Goal: Task Accomplishment & Management: Manage account settings

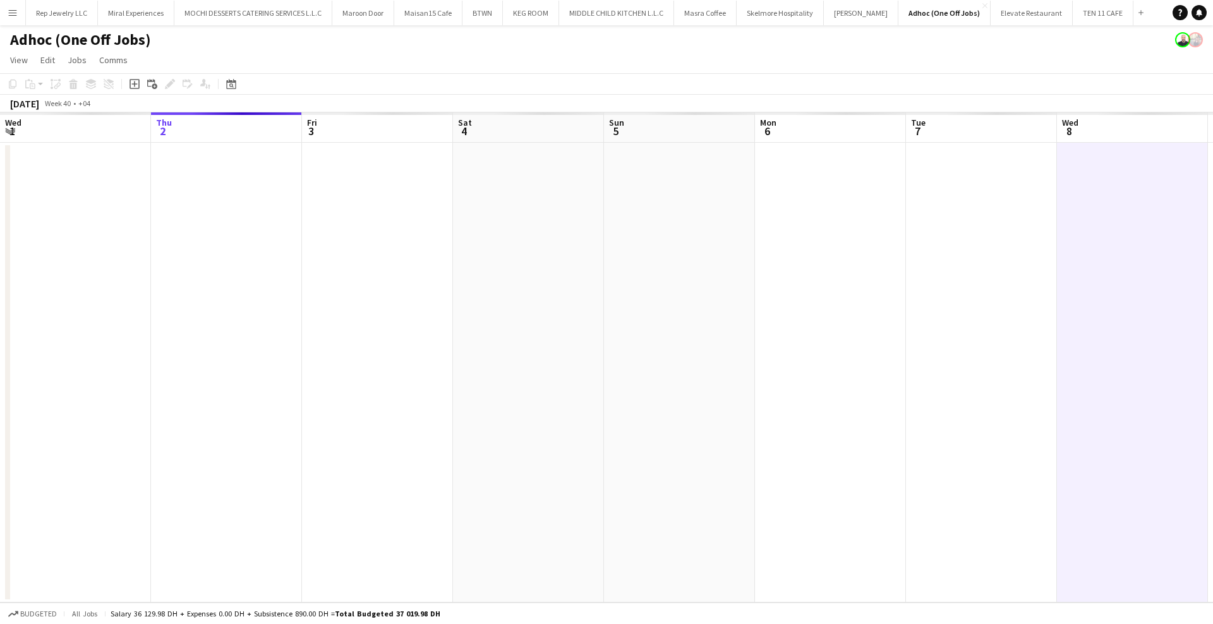
scroll to position [0, 439]
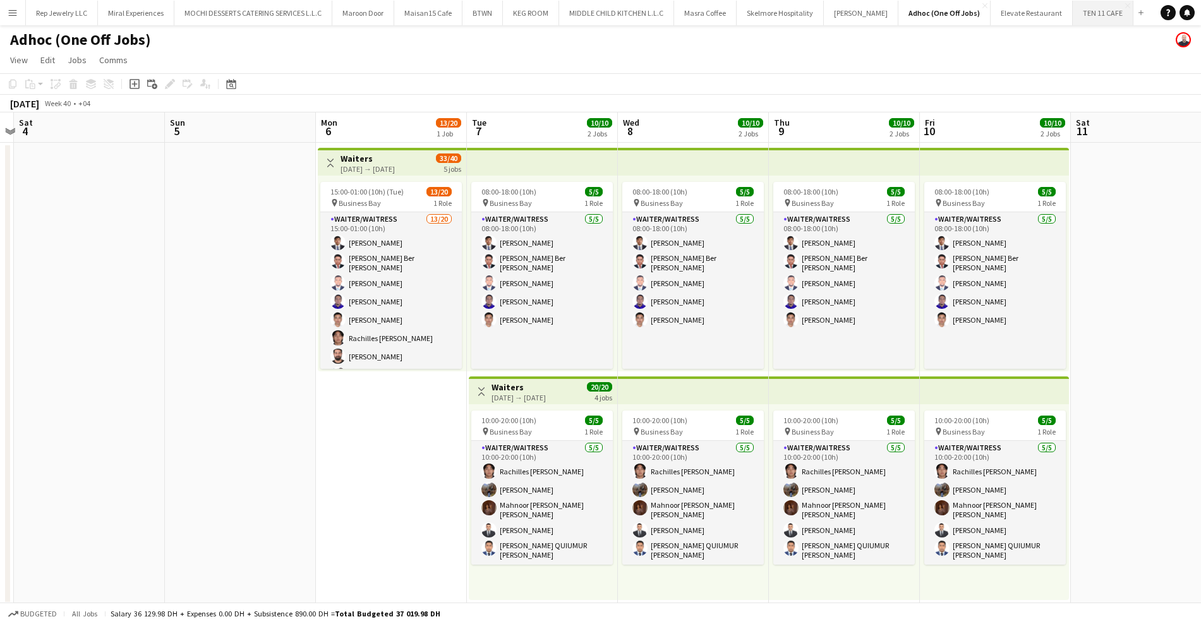
click at [1072, 9] on button "TEN 11 CAFE Close" at bounding box center [1102, 13] width 61 height 25
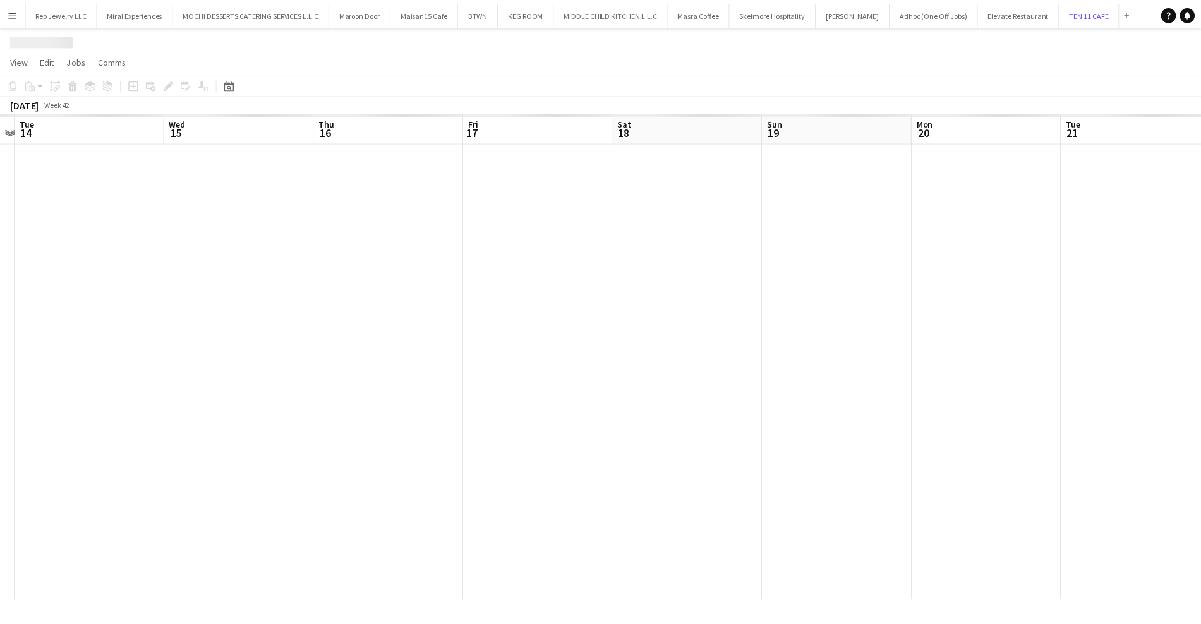
scroll to position [0, 436]
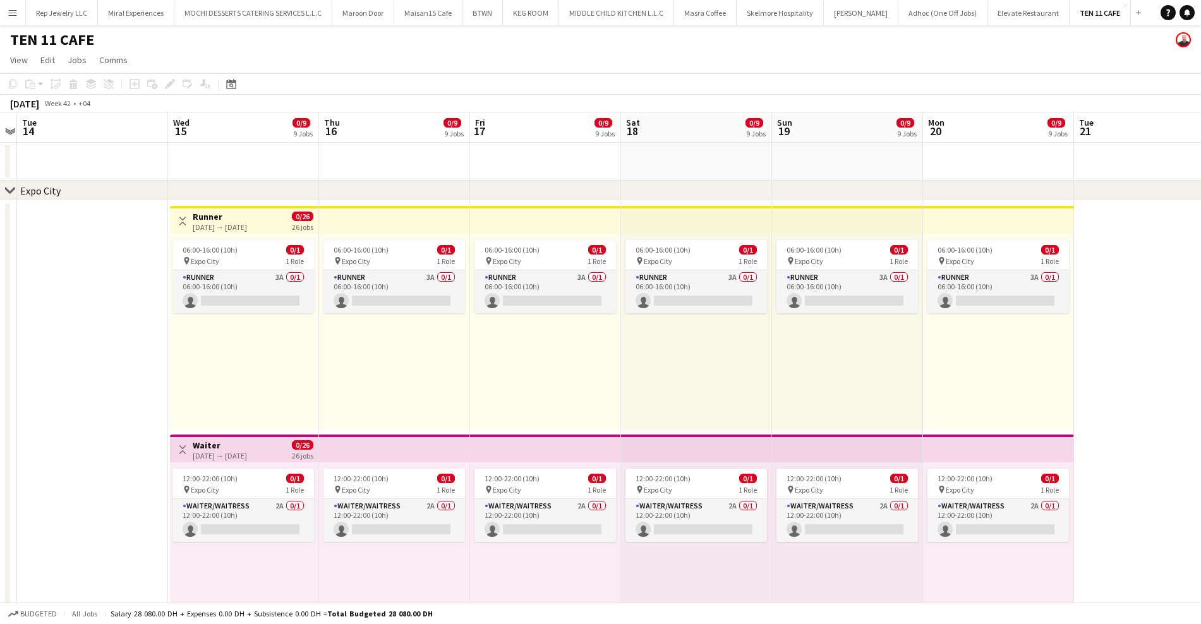
click at [247, 217] on h3 "Runner" at bounding box center [220, 216] width 54 height 11
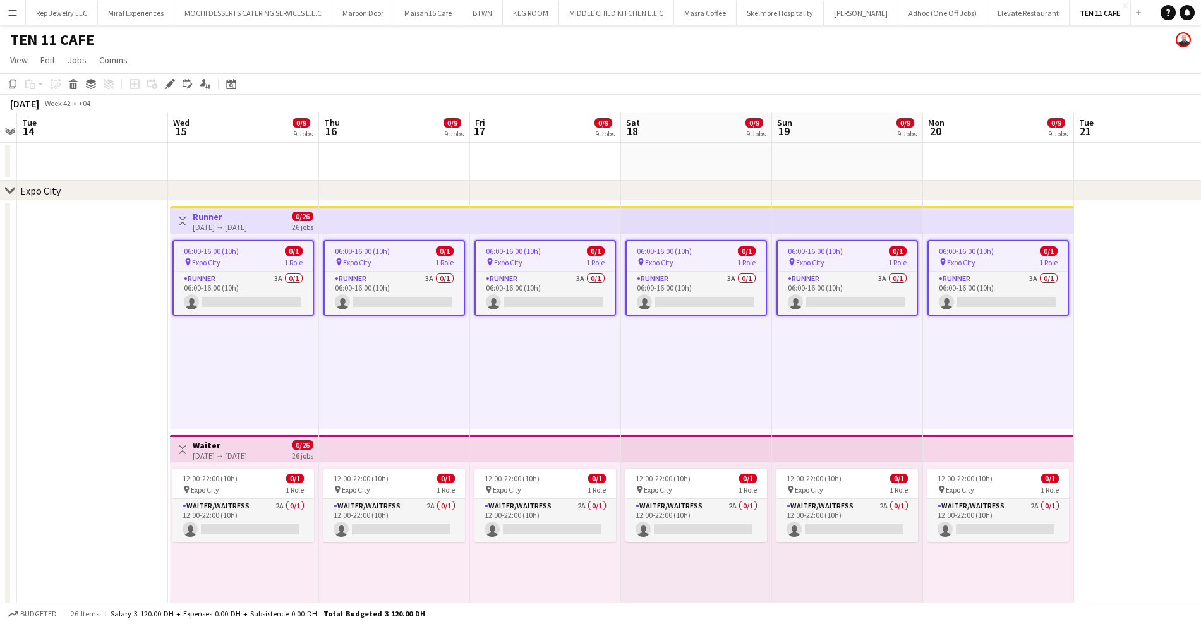
click at [166, 80] on icon "Edit" at bounding box center [170, 84] width 10 height 10
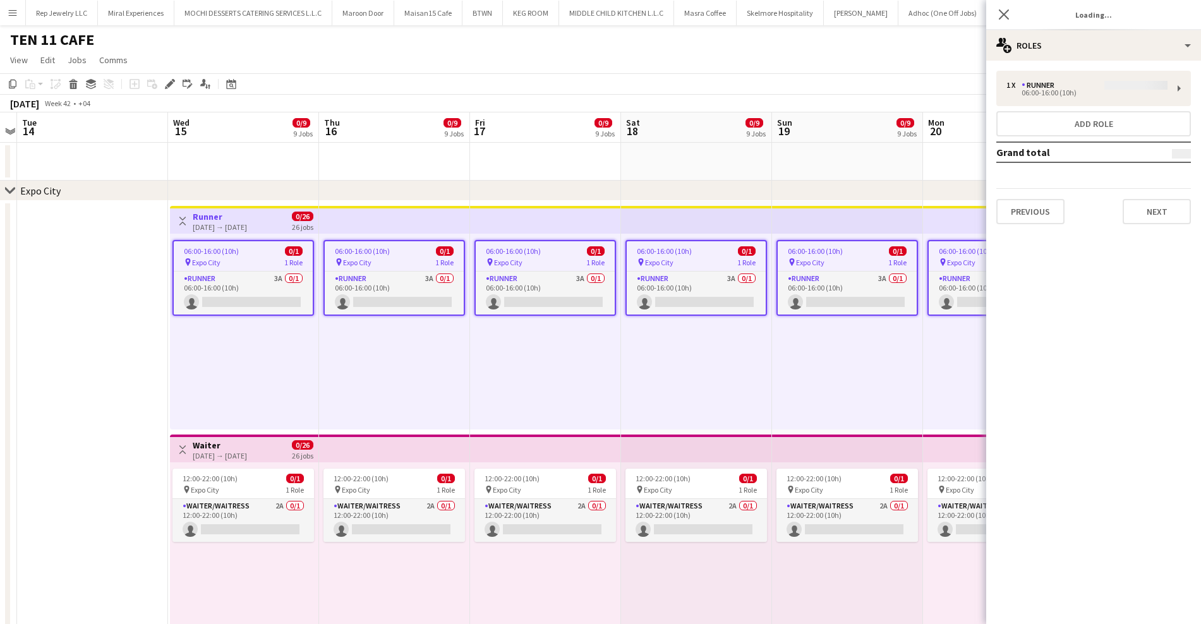
click at [1068, 87] on div "1 x Runner 06:00-16:00 (10h) Add role Grand total Previous Next" at bounding box center [1093, 147] width 215 height 153
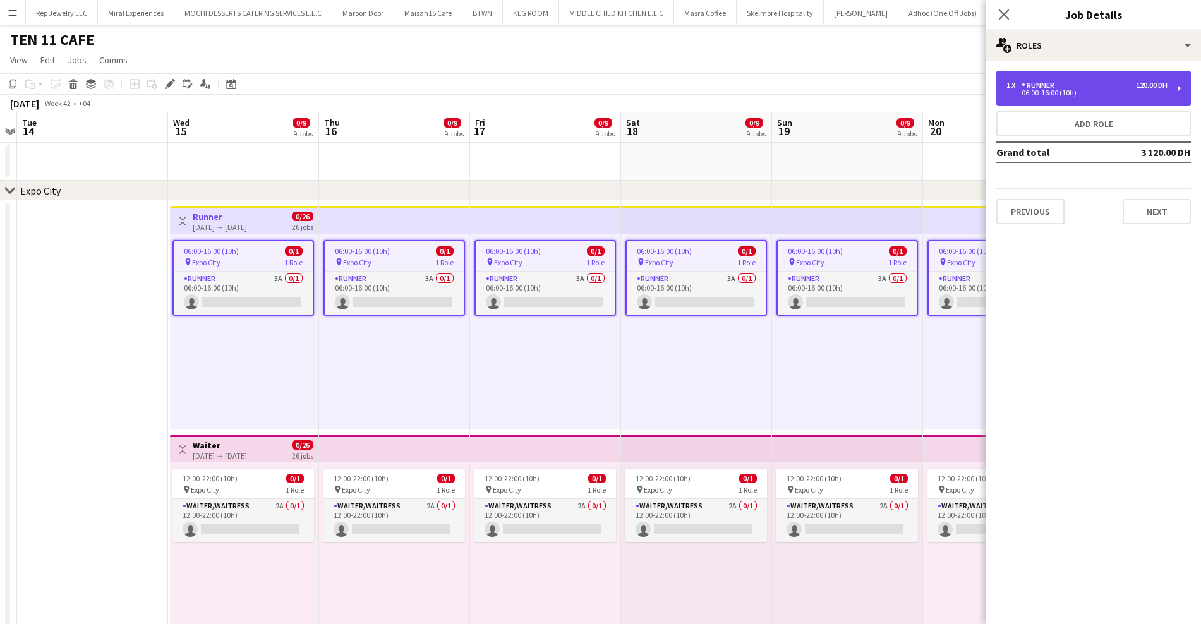
click at [1093, 84] on div "1 x Runner 120.00 DH" at bounding box center [1086, 85] width 161 height 9
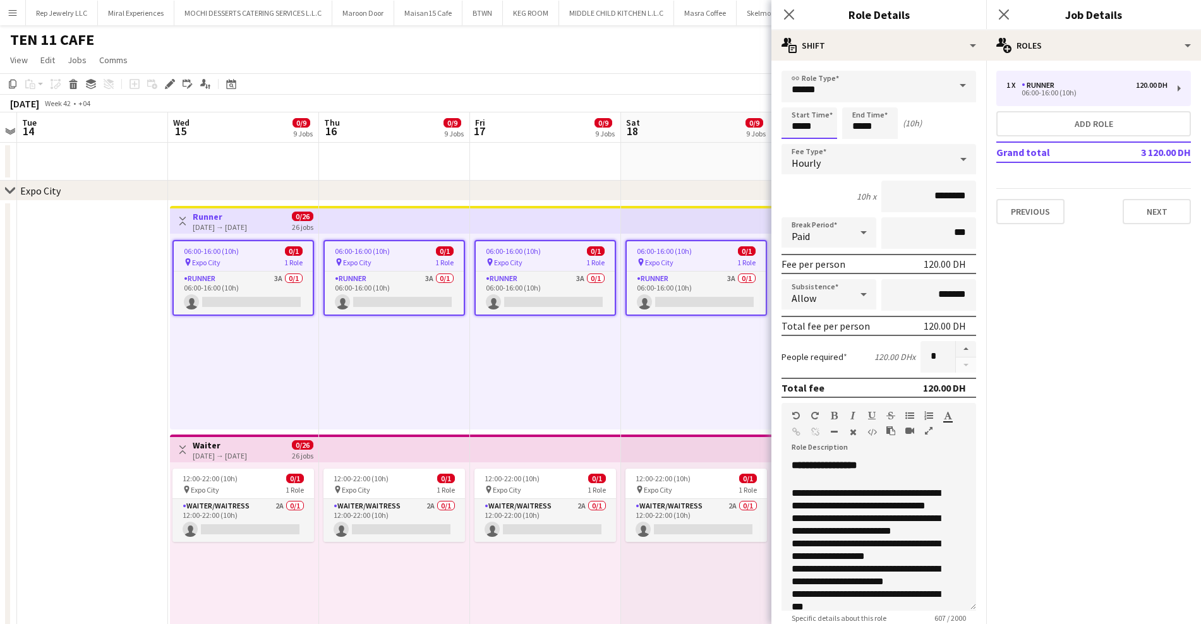
click at [796, 124] on input "*****" at bounding box center [809, 123] width 56 height 32
type input "*****"
click at [857, 124] on input "*****" at bounding box center [870, 123] width 56 height 32
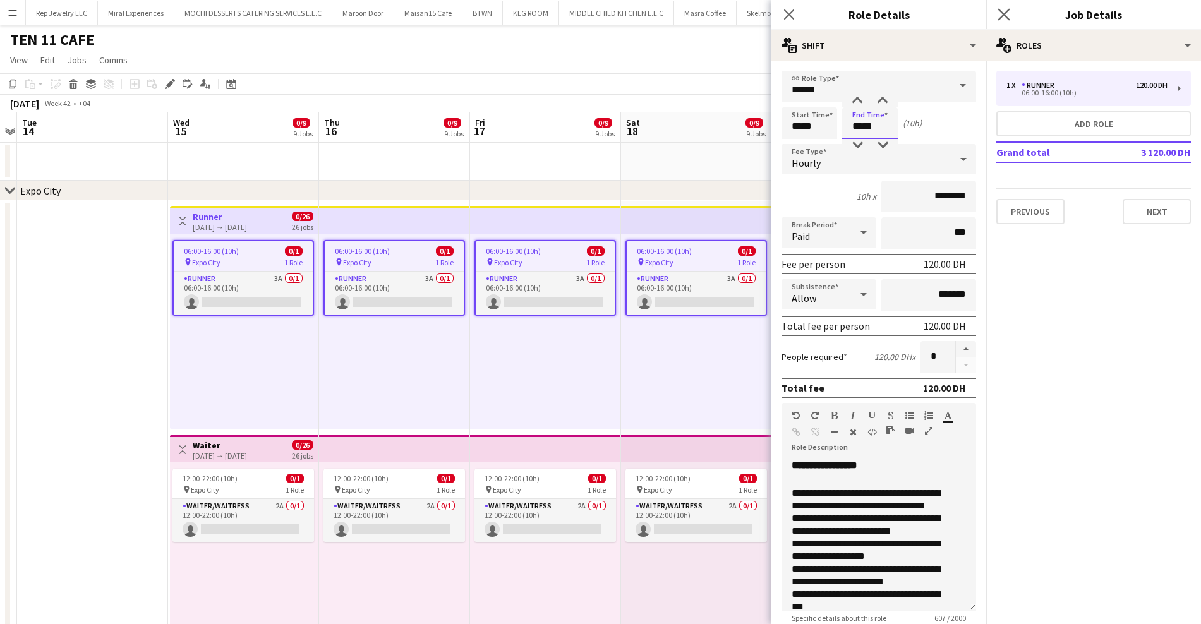
type input "*****"
click at [997, 15] on app-icon "Close pop-in" at bounding box center [1004, 15] width 18 height 18
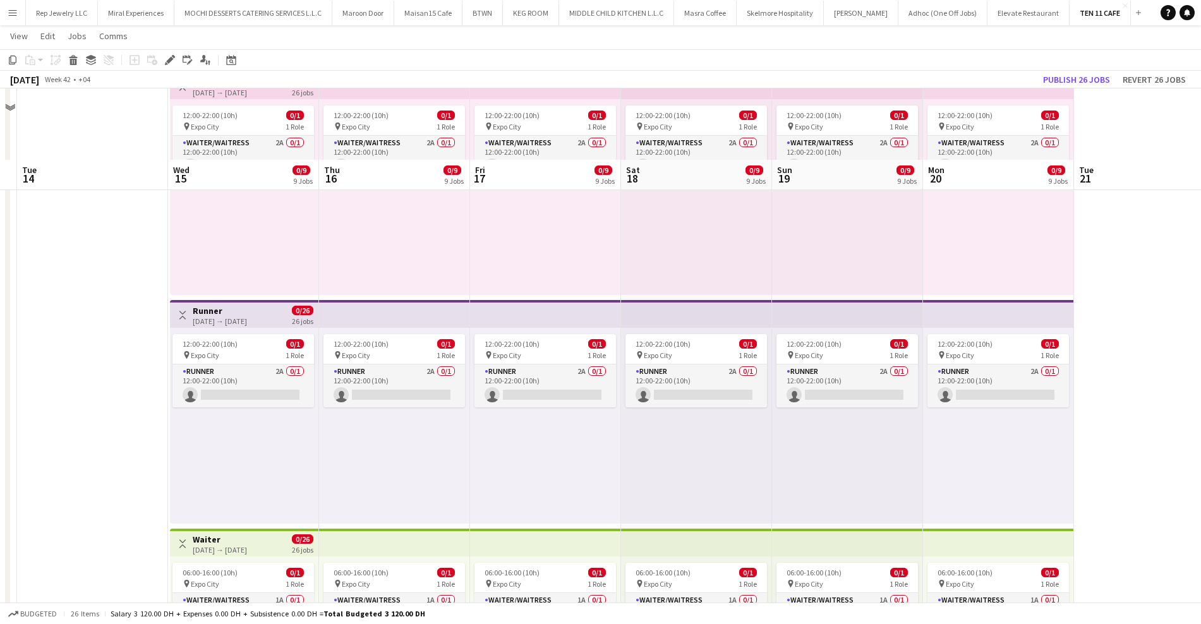
scroll to position [435, 0]
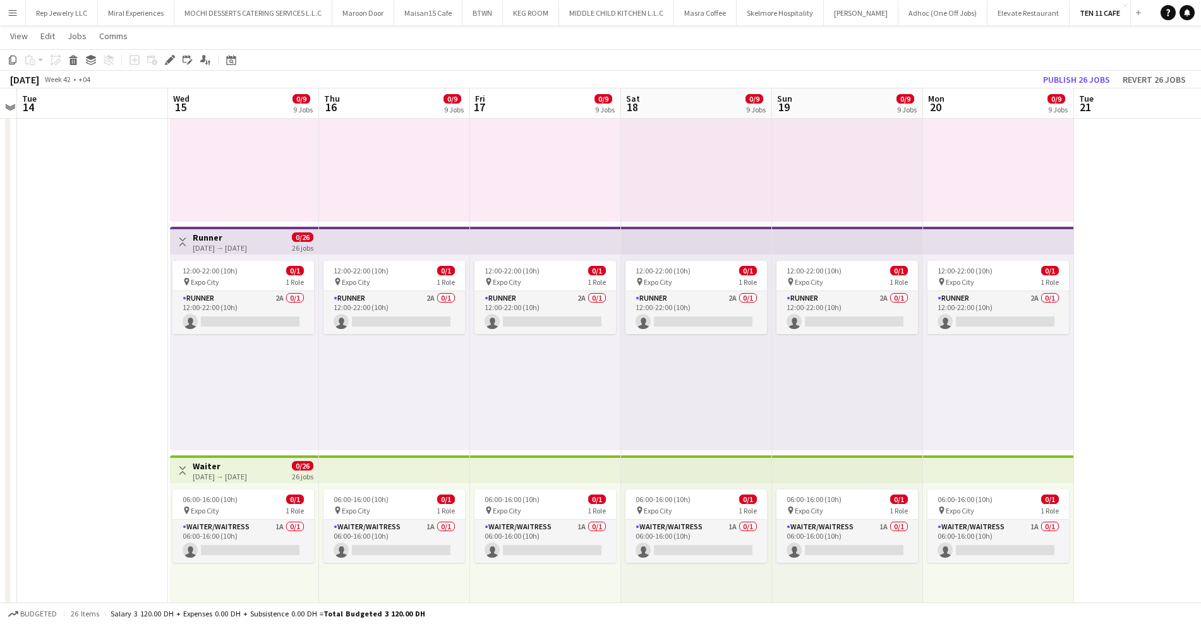
click at [234, 464] on h3 "Waiter" at bounding box center [220, 465] width 54 height 11
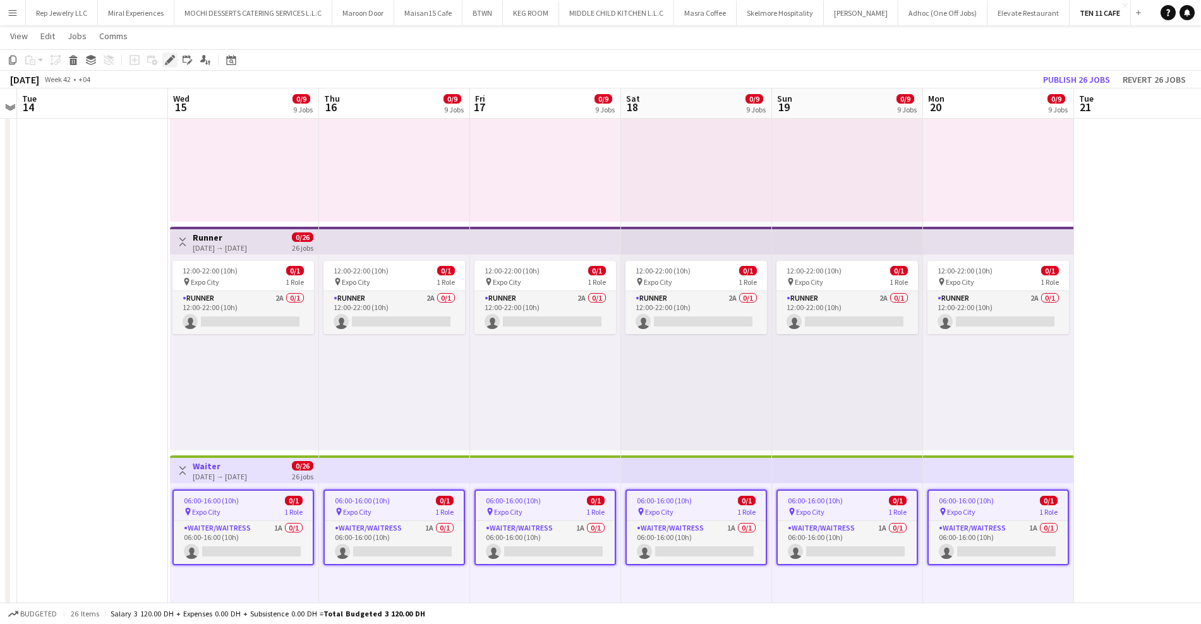
click at [167, 61] on icon at bounding box center [169, 60] width 7 height 7
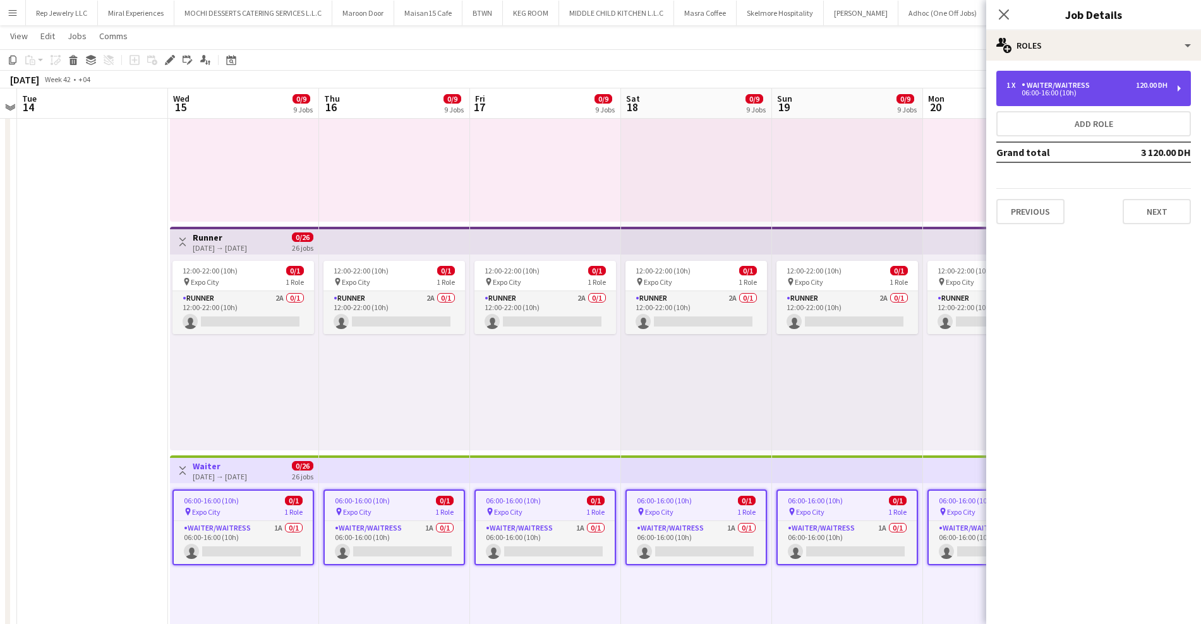
click at [1113, 88] on div "1 x Waiter/Waitress 120.00 DH" at bounding box center [1086, 85] width 161 height 9
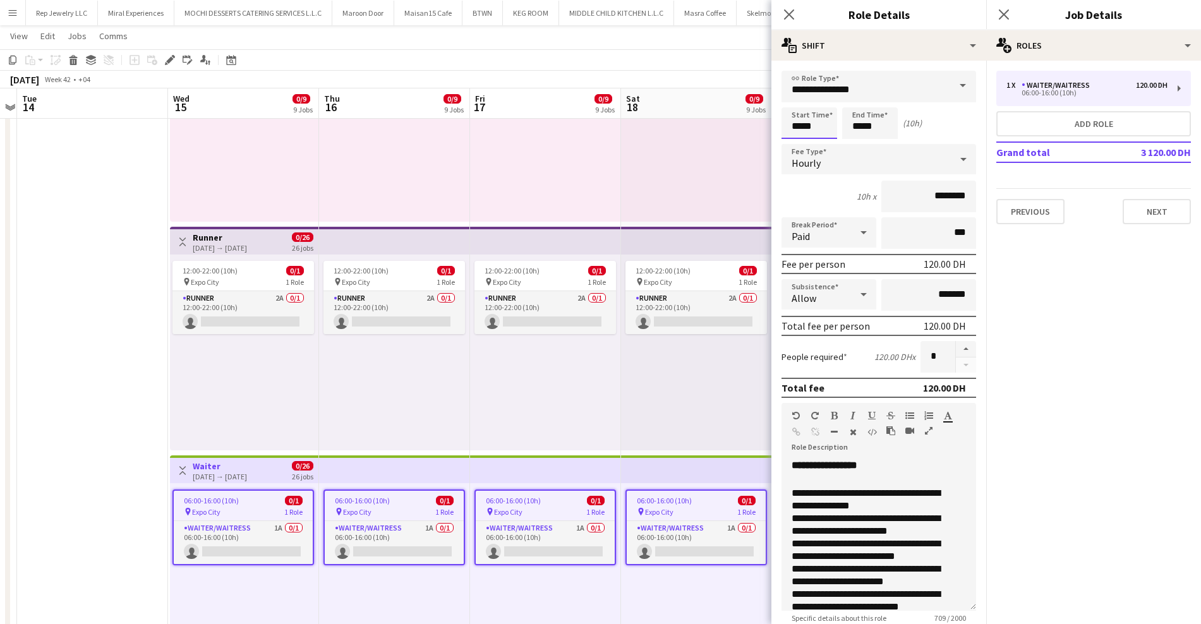
click at [797, 123] on input "*****" at bounding box center [809, 123] width 56 height 32
type input "*****"
click at [860, 133] on input "*****" at bounding box center [870, 123] width 56 height 32
click at [859, 129] on input "*****" at bounding box center [870, 123] width 56 height 32
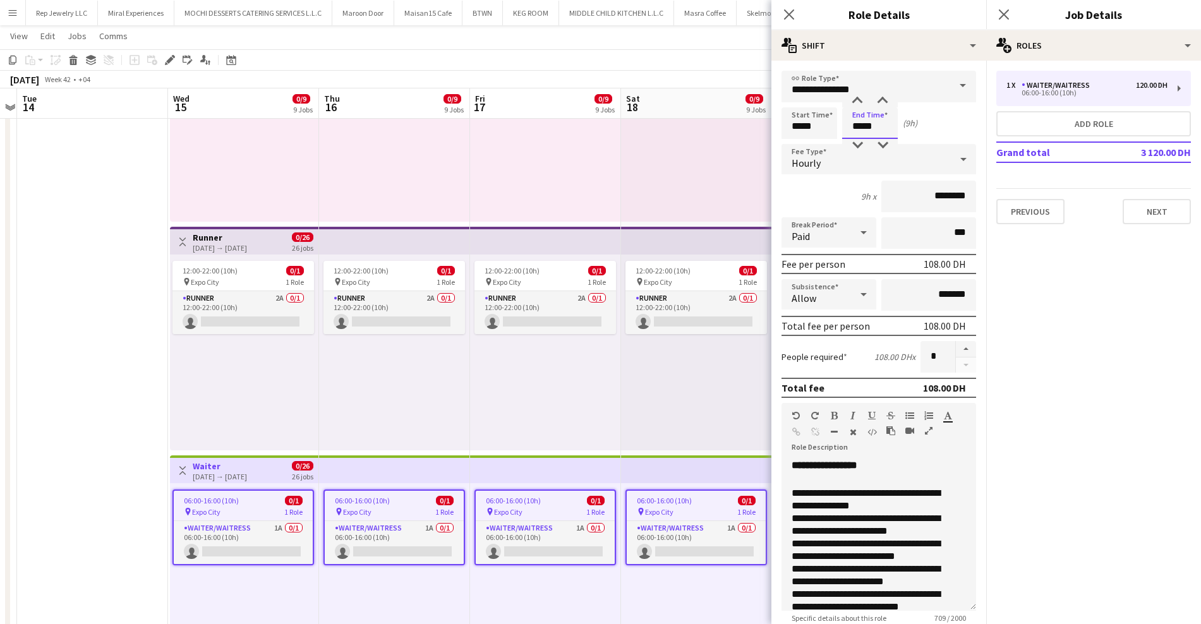
click at [859, 129] on input "*****" at bounding box center [870, 123] width 56 height 32
type input "*****"
click at [1002, 18] on icon "Close pop-in" at bounding box center [1003, 14] width 12 height 12
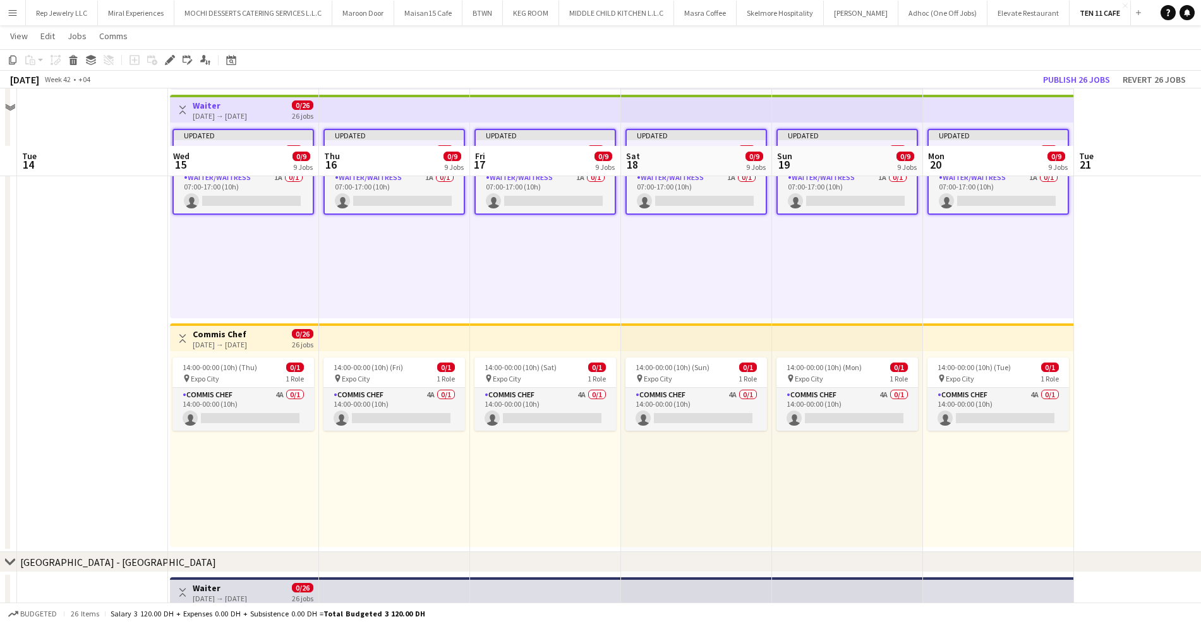
scroll to position [853, 0]
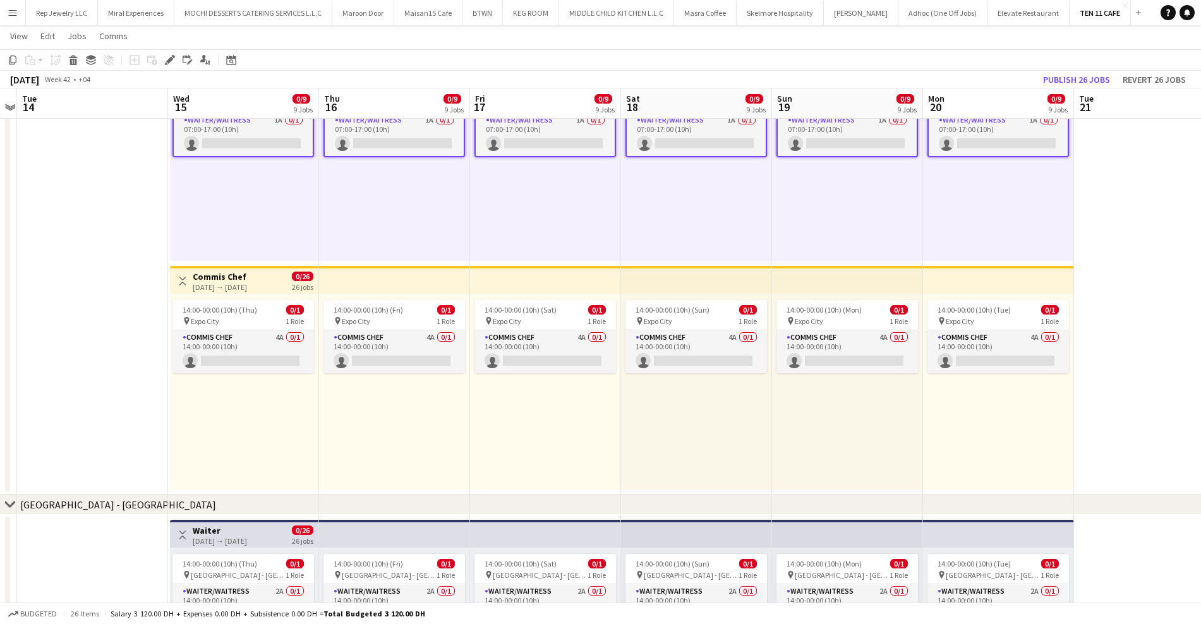
click at [225, 287] on div "[DATE] → [DATE]" at bounding box center [220, 286] width 54 height 9
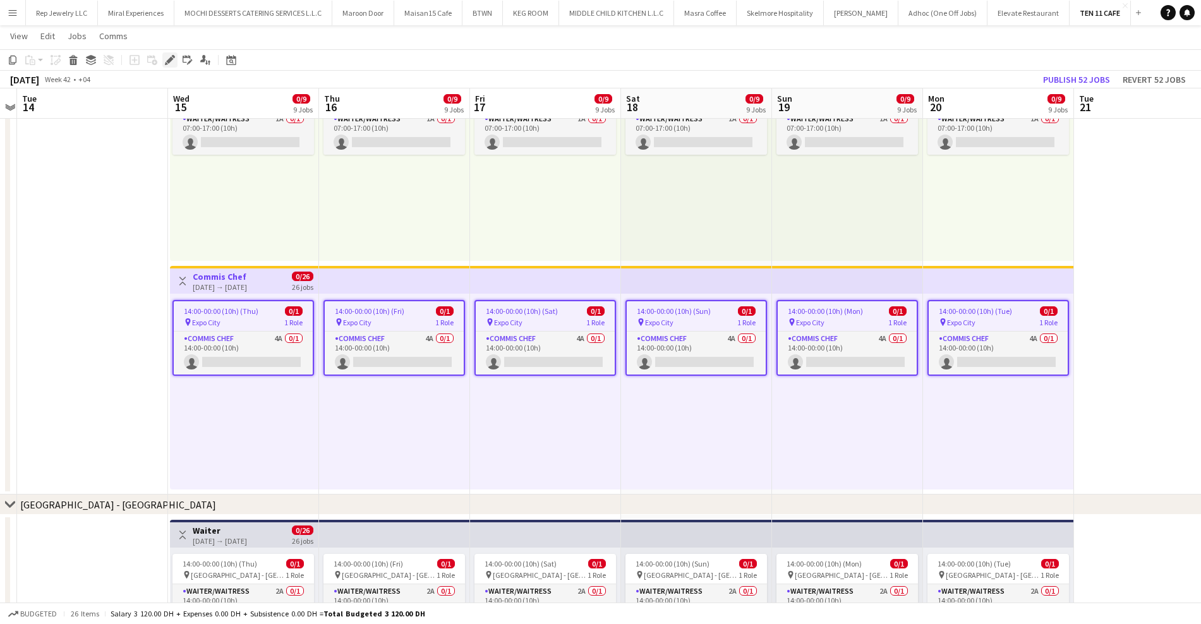
click at [174, 61] on icon "Edit" at bounding box center [170, 60] width 10 height 10
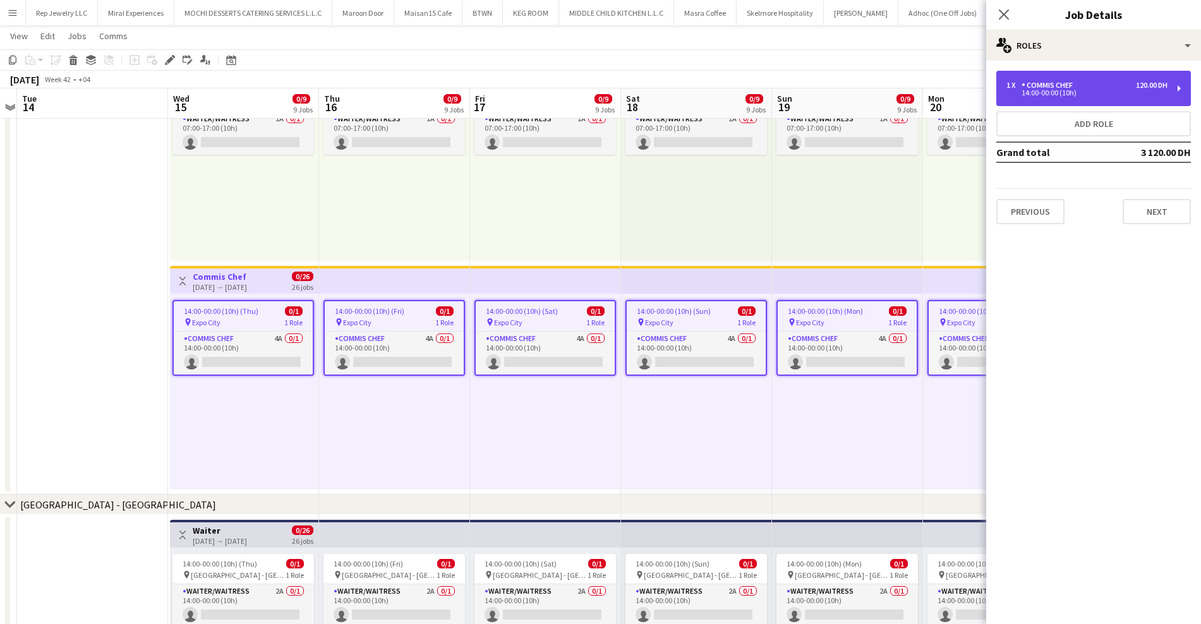
click at [1055, 78] on div "1 x Commis Chef 120.00 DH 14:00-00:00 (10h)" at bounding box center [1093, 88] width 195 height 35
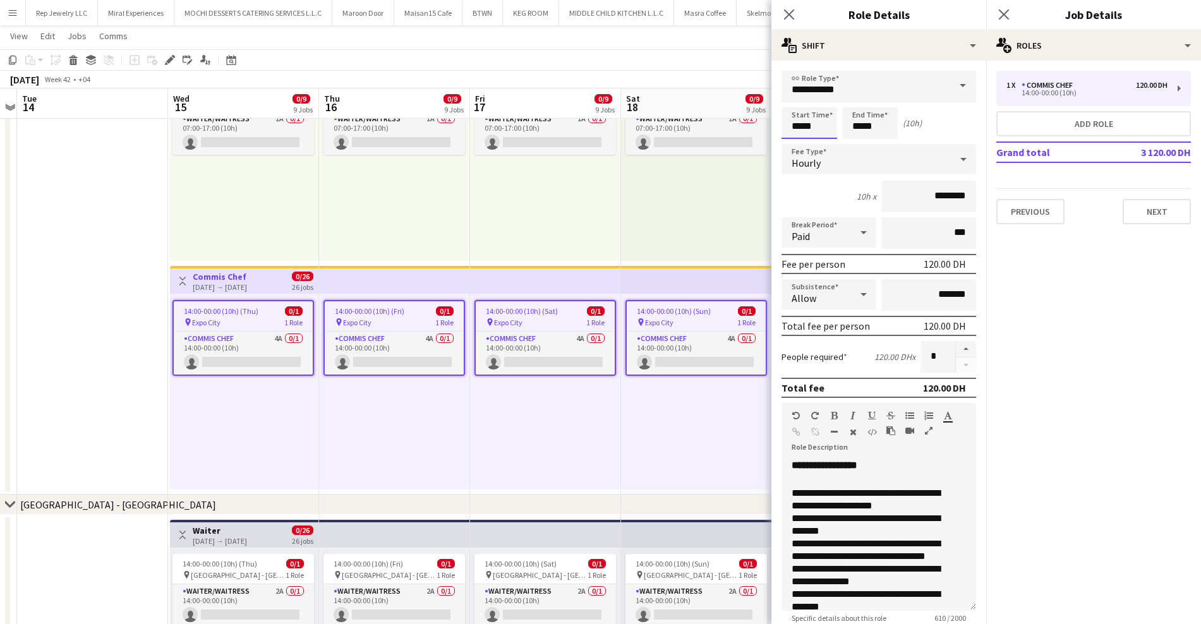
click at [796, 128] on input "*****" at bounding box center [809, 123] width 56 height 32
type input "*****"
click at [856, 129] on input "*****" at bounding box center [870, 123] width 56 height 32
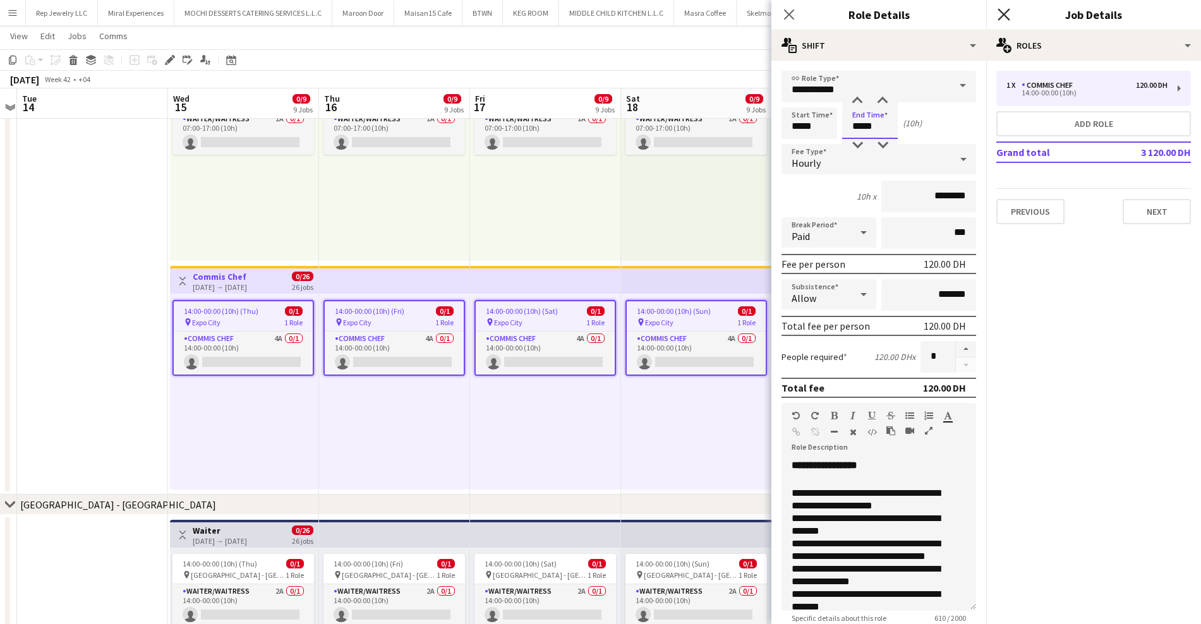
type input "*****"
click at [998, 16] on icon "Close pop-in" at bounding box center [1003, 14] width 12 height 12
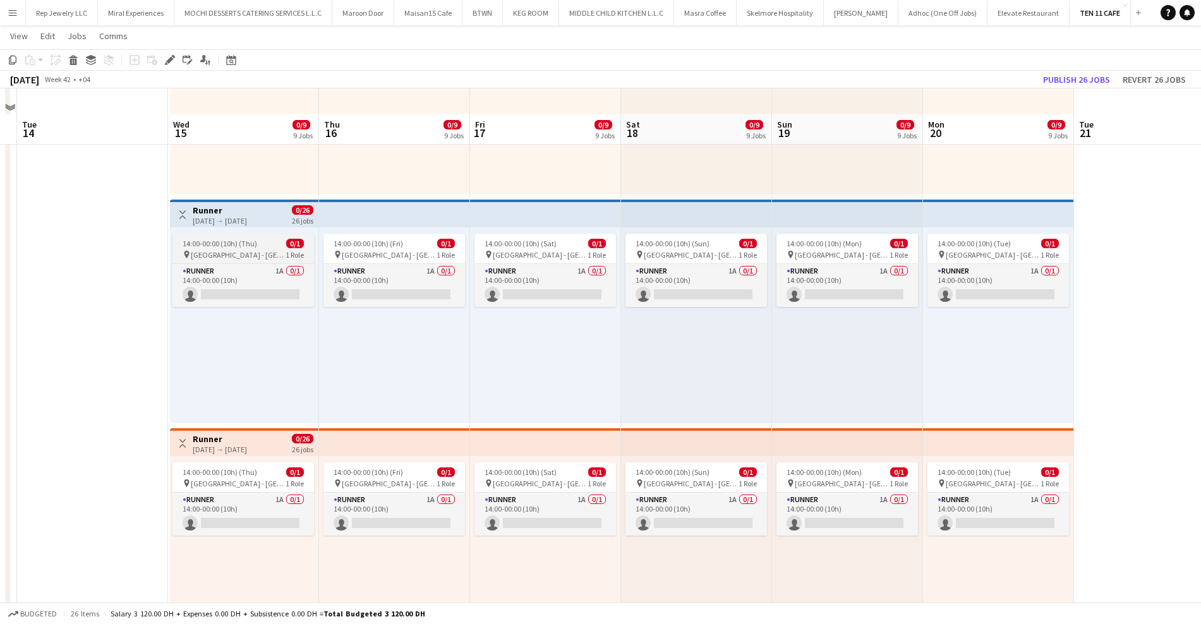
scroll to position [1685, 0]
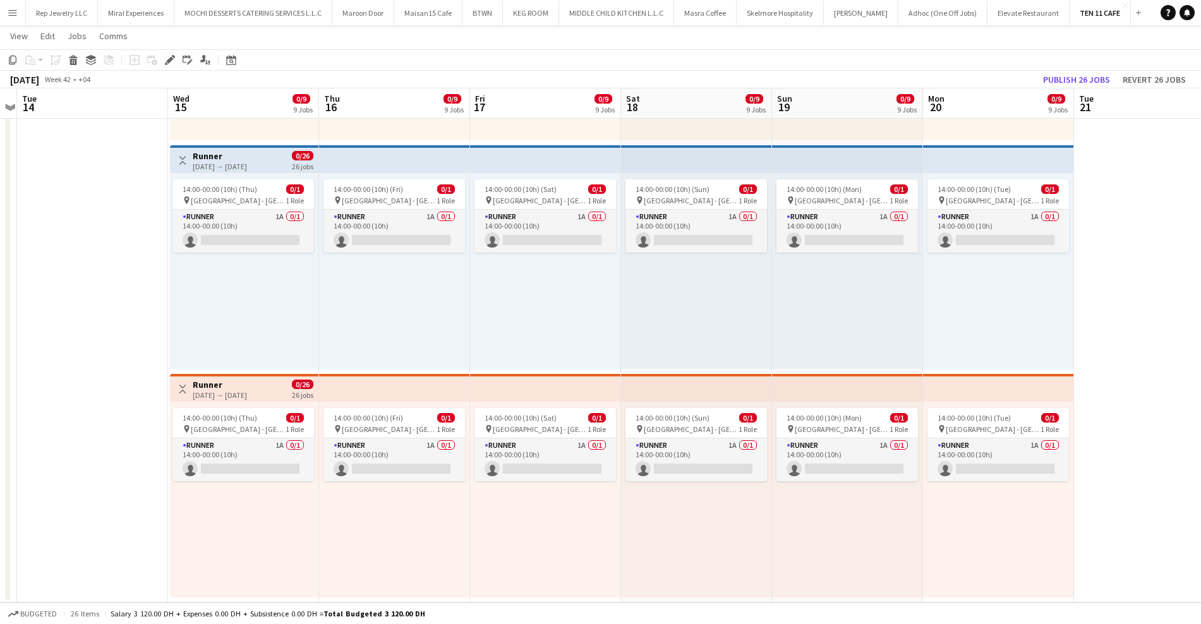
click at [247, 163] on div "[DATE] → [DATE]" at bounding box center [220, 166] width 54 height 9
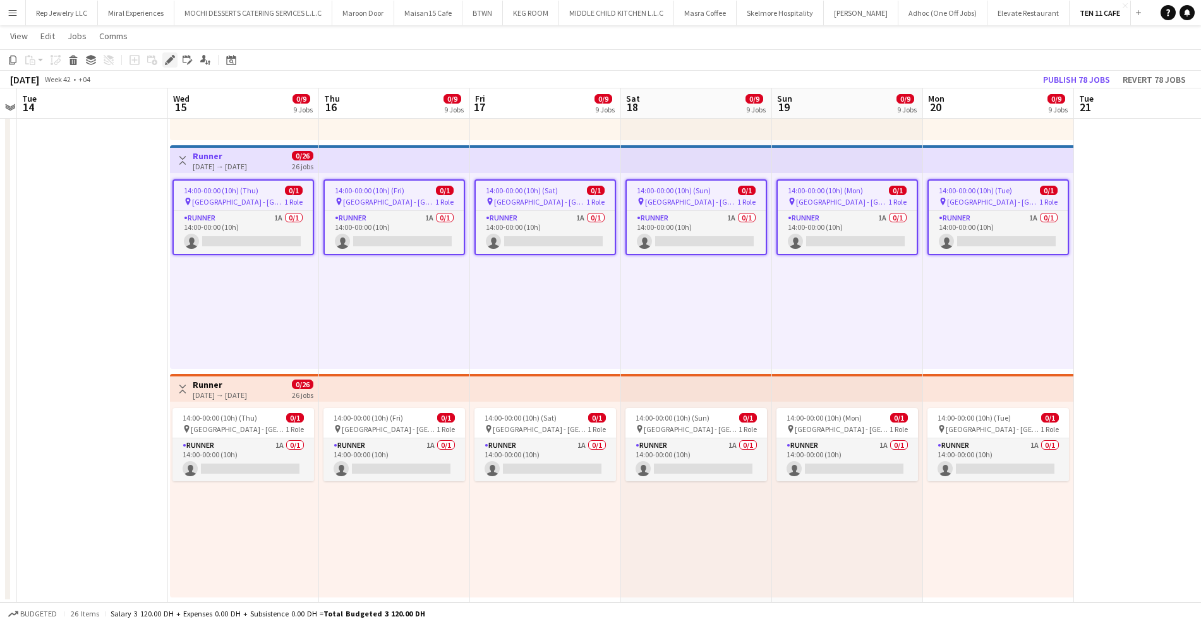
click at [167, 58] on icon "Edit" at bounding box center [170, 60] width 10 height 10
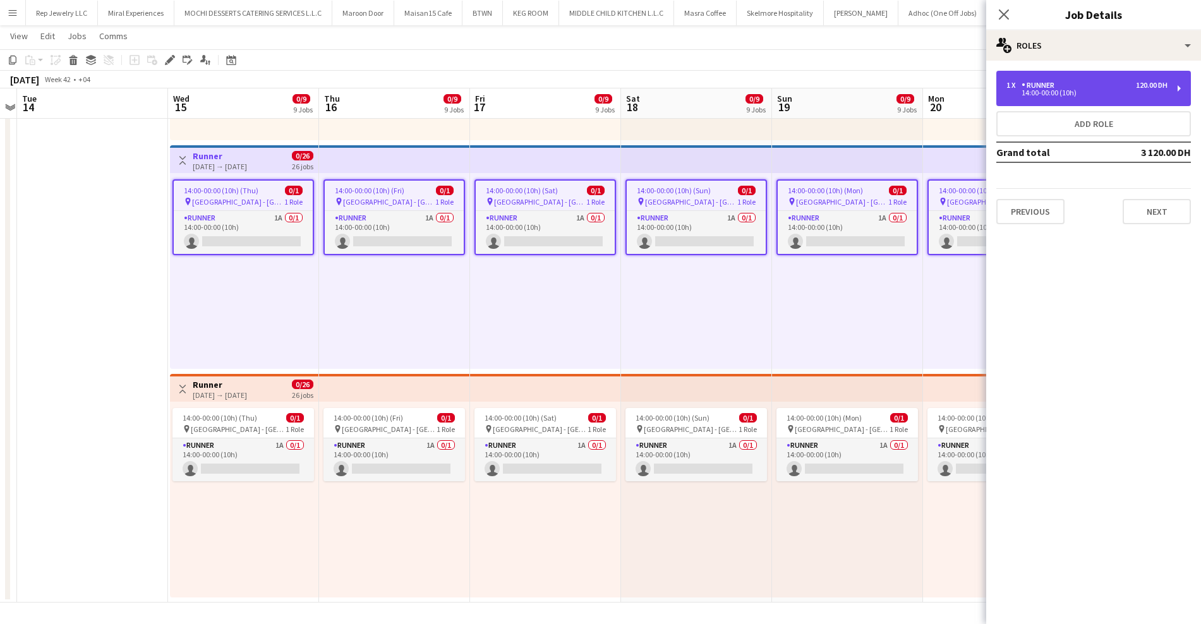
click at [1082, 85] on div "1 x Runner 120.00 DH" at bounding box center [1086, 85] width 161 height 9
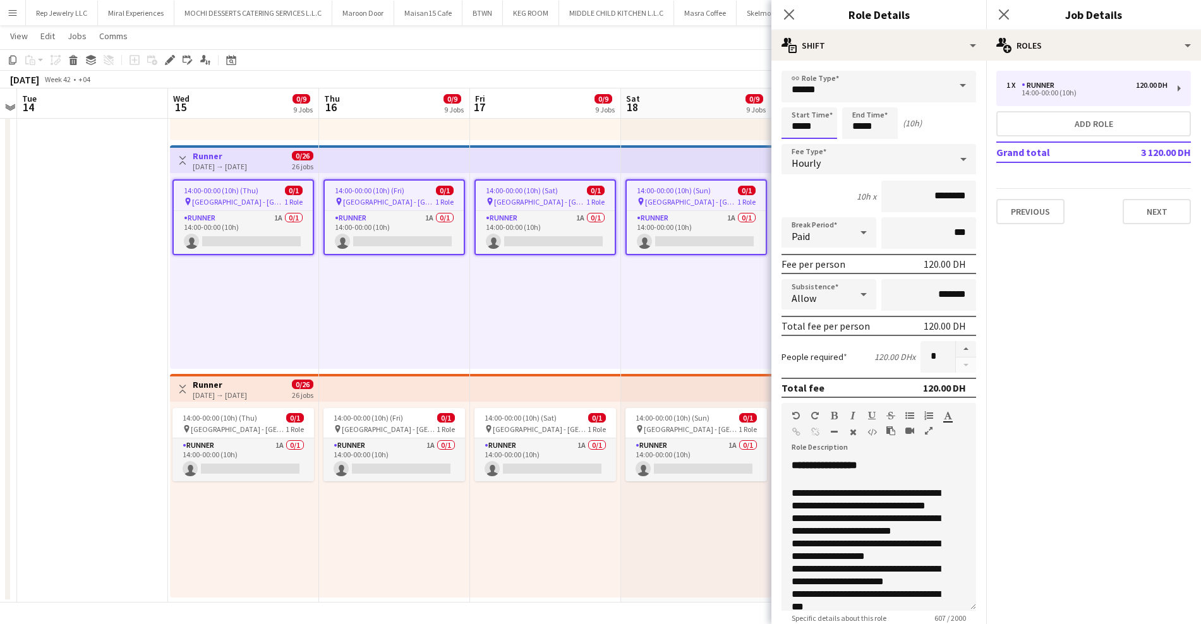
click at [784, 124] on input "*****" at bounding box center [809, 123] width 56 height 32
type input "*****"
click at [854, 124] on input "*****" at bounding box center [870, 123] width 56 height 32
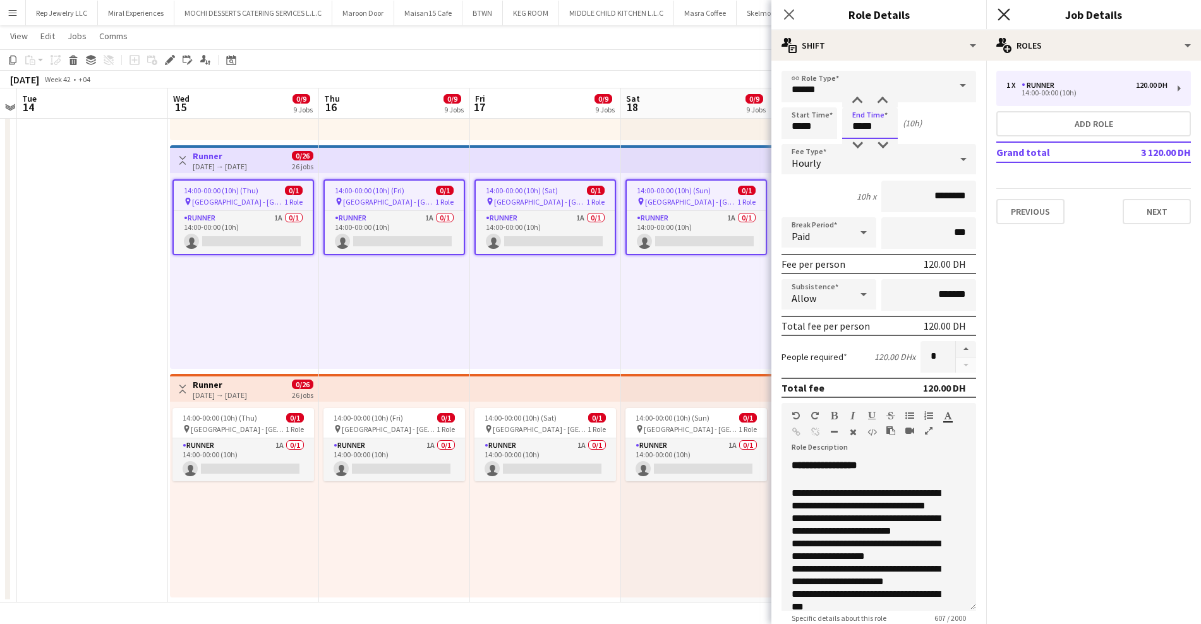
type input "*****"
click at [999, 19] on icon at bounding box center [1003, 14] width 12 height 12
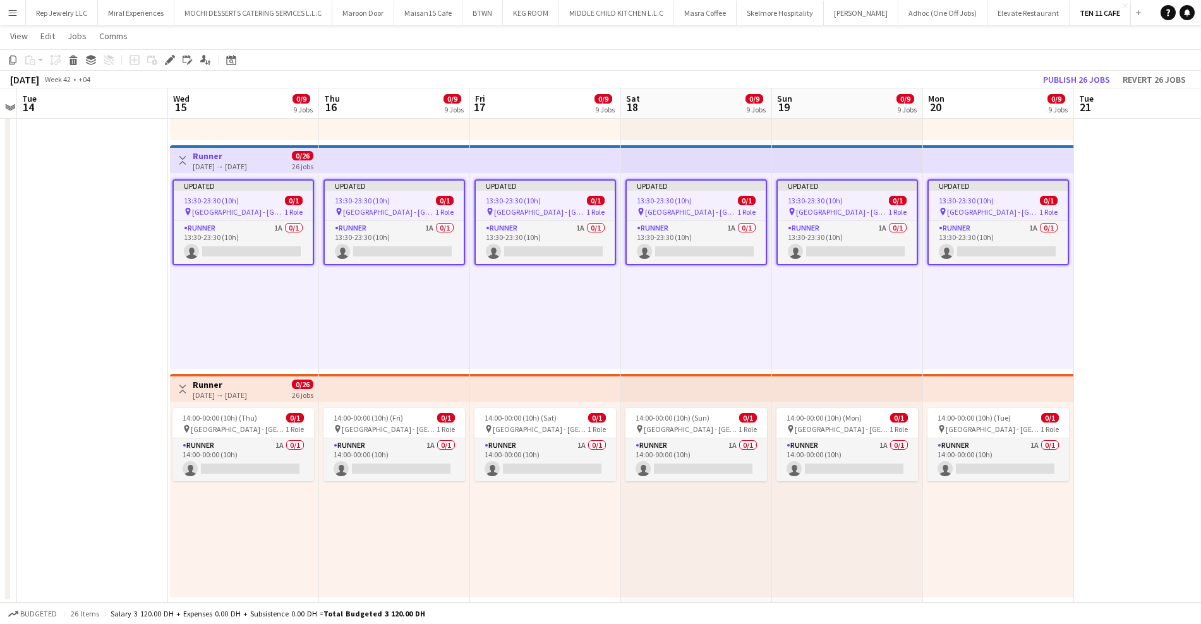
click at [247, 380] on h3 "Runner" at bounding box center [220, 384] width 54 height 11
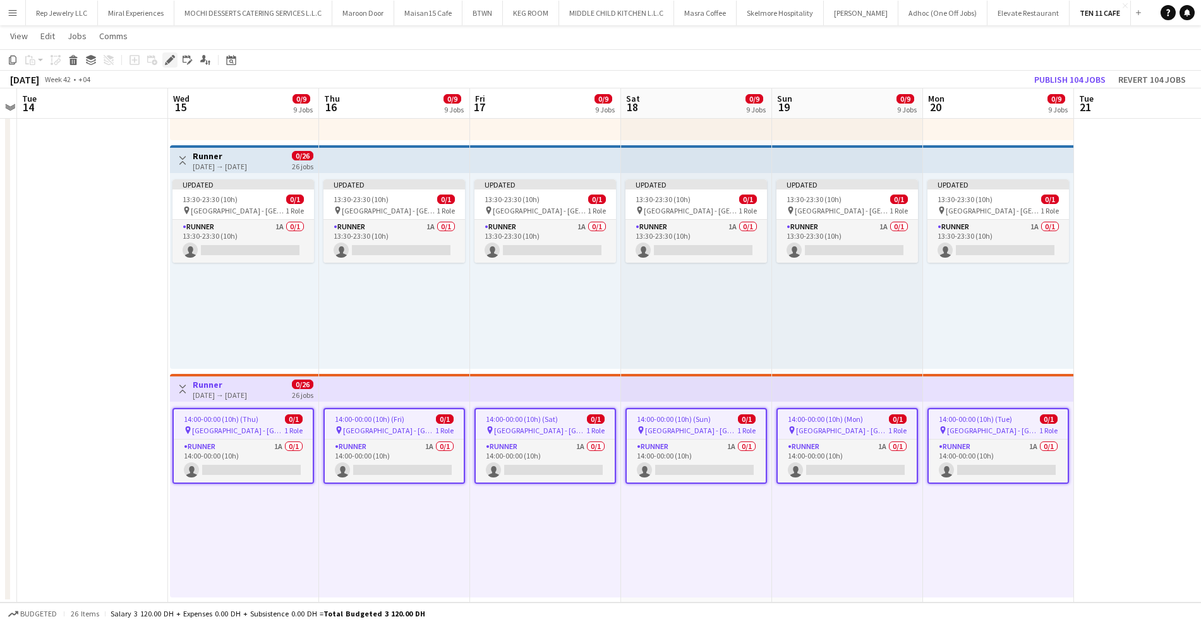
click at [166, 63] on icon at bounding box center [166, 63] width 3 height 3
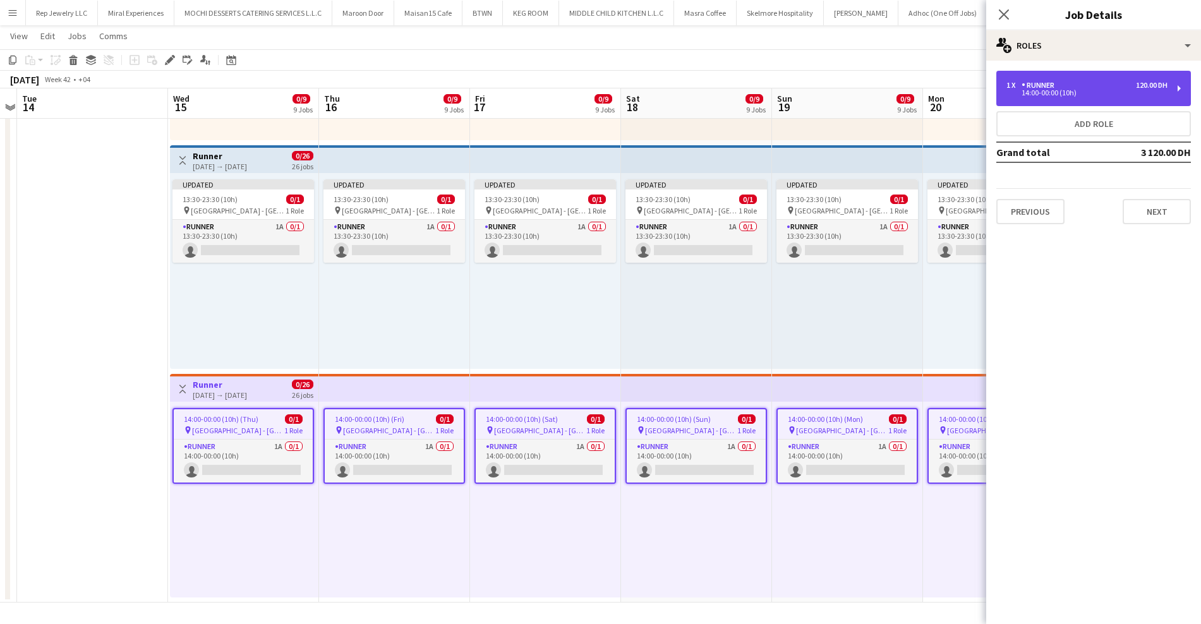
click at [1021, 97] on div "1 x Runner 120.00 DH 14:00-00:00 (10h)" at bounding box center [1093, 88] width 195 height 35
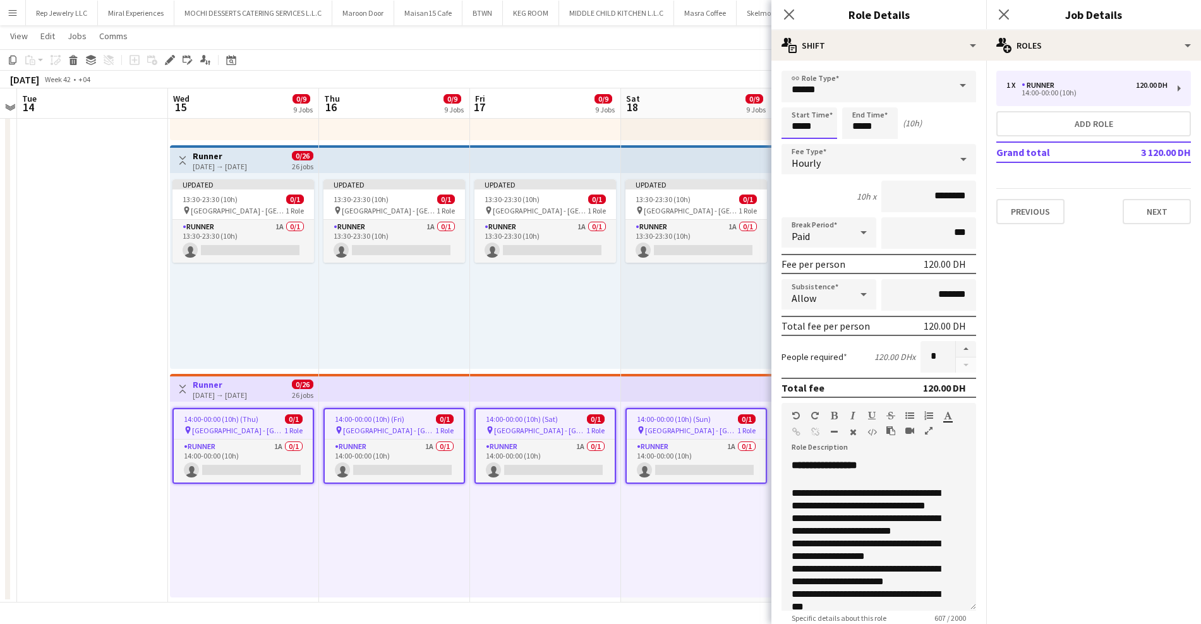
click at [786, 128] on input "*****" at bounding box center [809, 123] width 56 height 32
type input "*****"
click at [848, 124] on input "*****" at bounding box center [870, 123] width 56 height 32
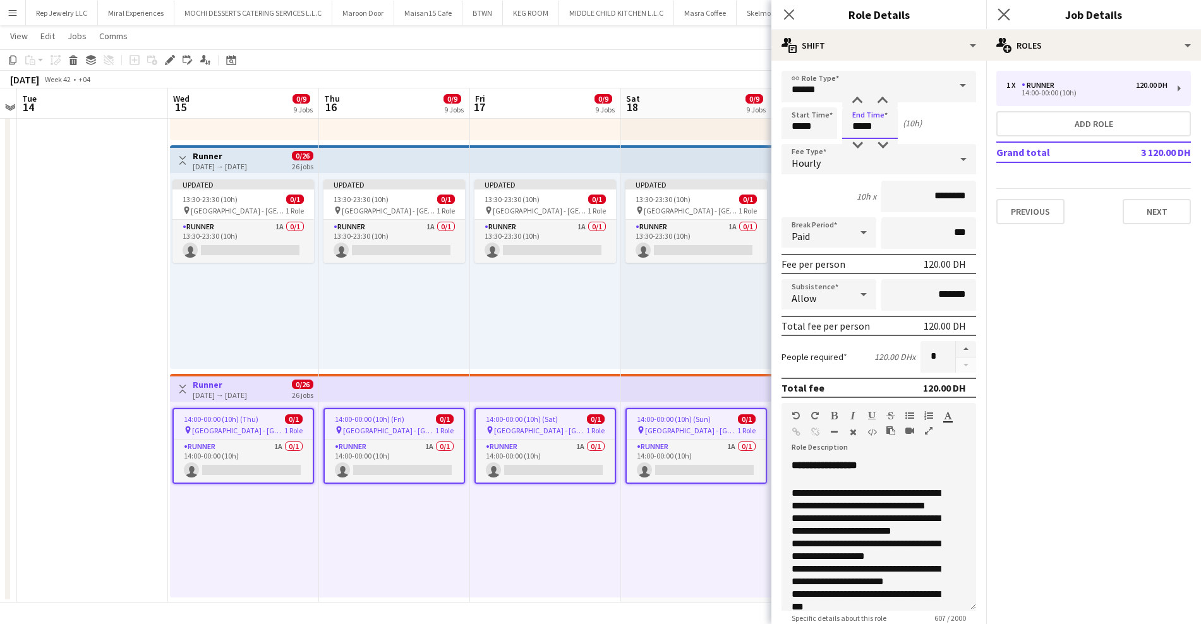
type input "*****"
click at [1004, 21] on app-icon "Close pop-in" at bounding box center [1004, 15] width 18 height 18
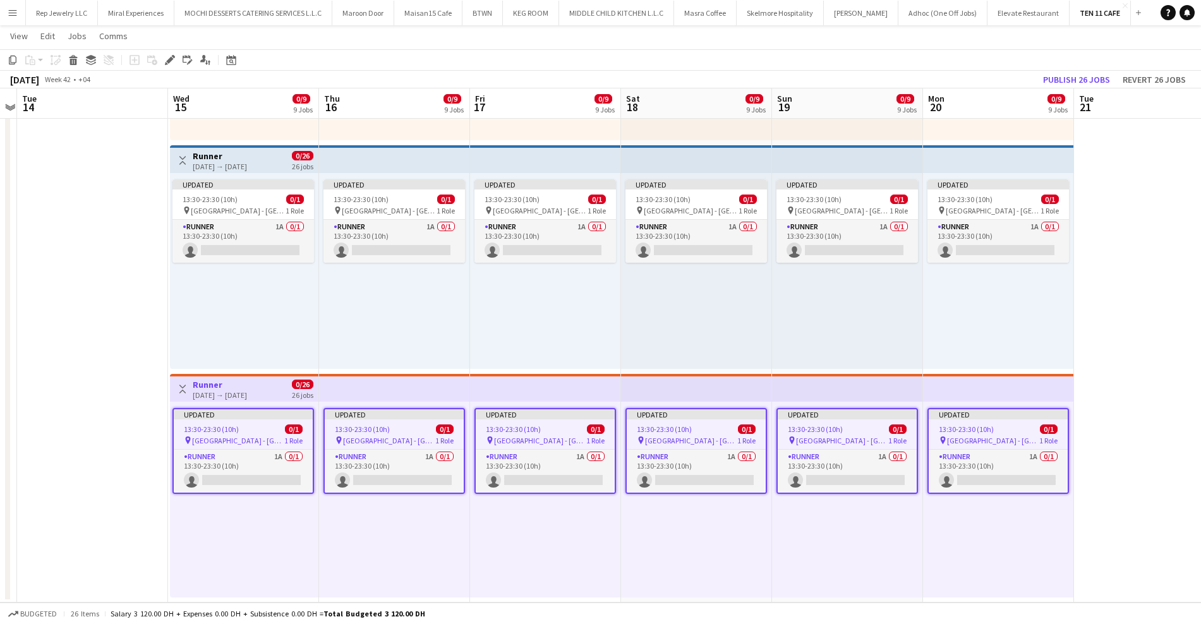
click at [1103, 153] on app-date-cell at bounding box center [1149, 143] width 151 height 920
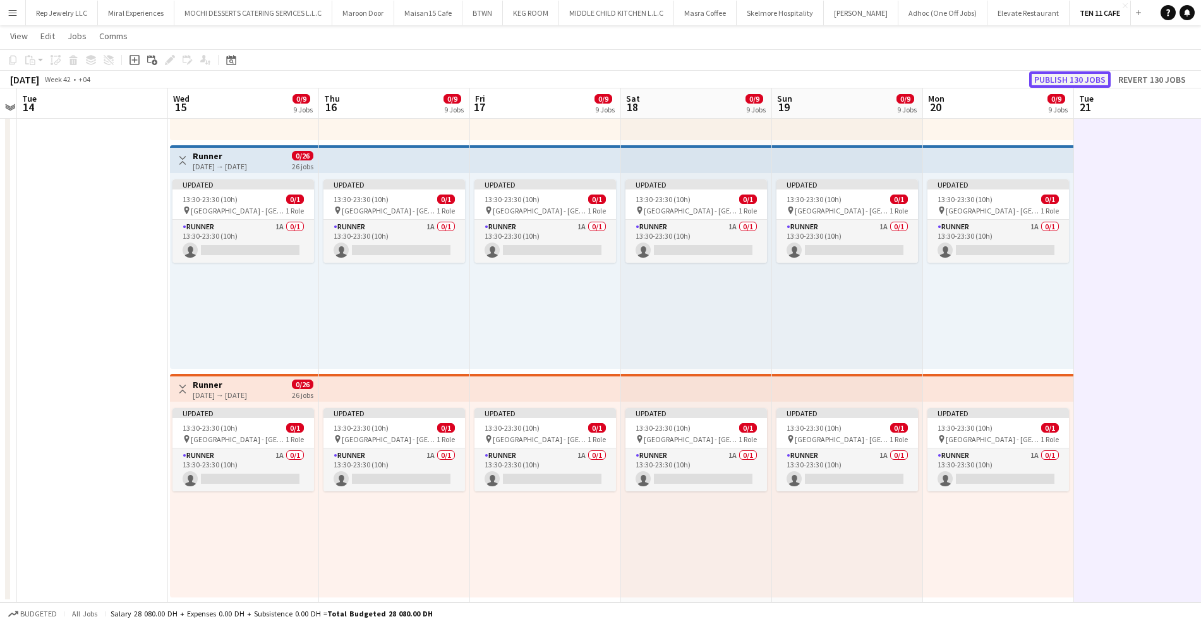
click at [1081, 83] on button "Publish 130 jobs" at bounding box center [1069, 79] width 81 height 16
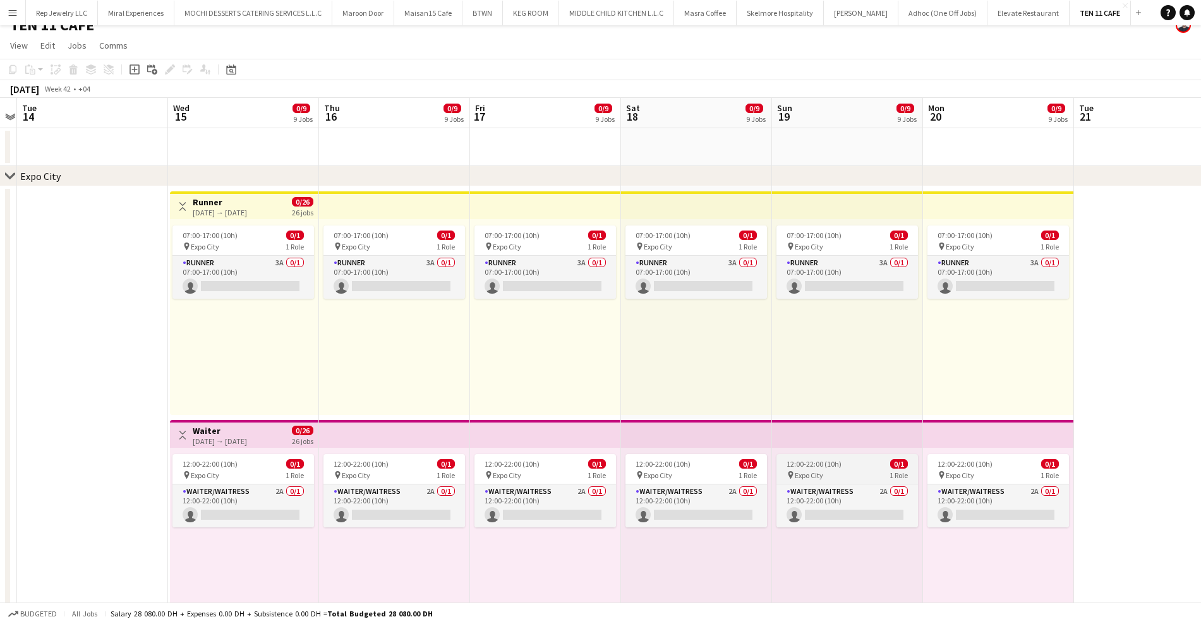
scroll to position [27, 0]
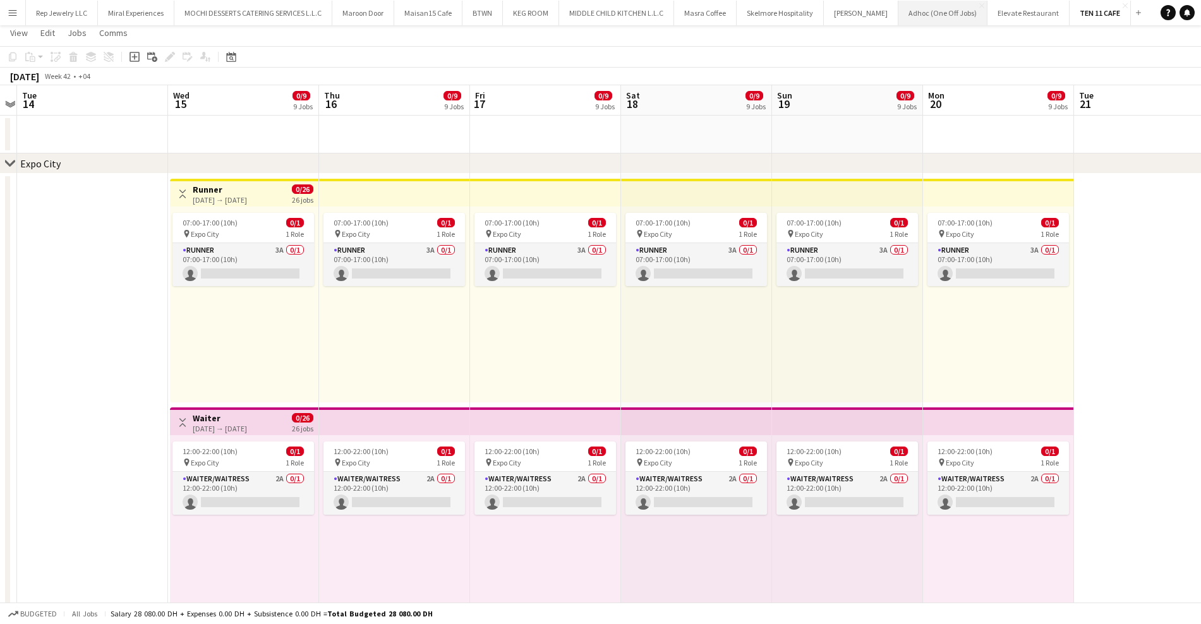
click at [898, 14] on button "Adhoc (One Off Jobs) Close" at bounding box center [942, 13] width 89 height 25
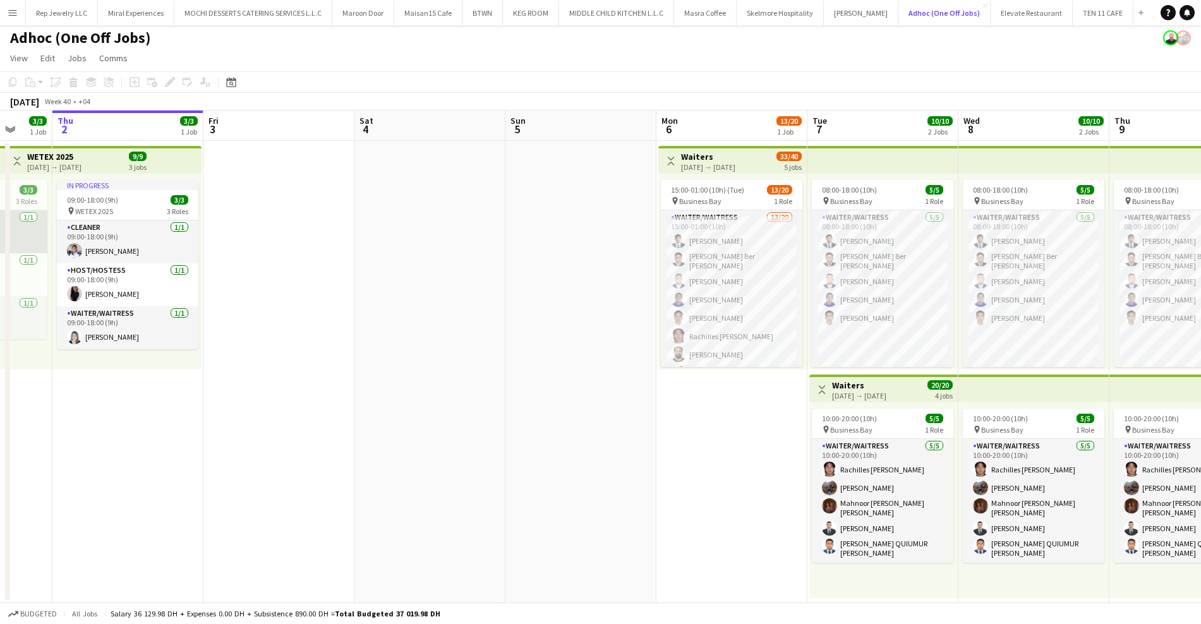
scroll to position [3, 0]
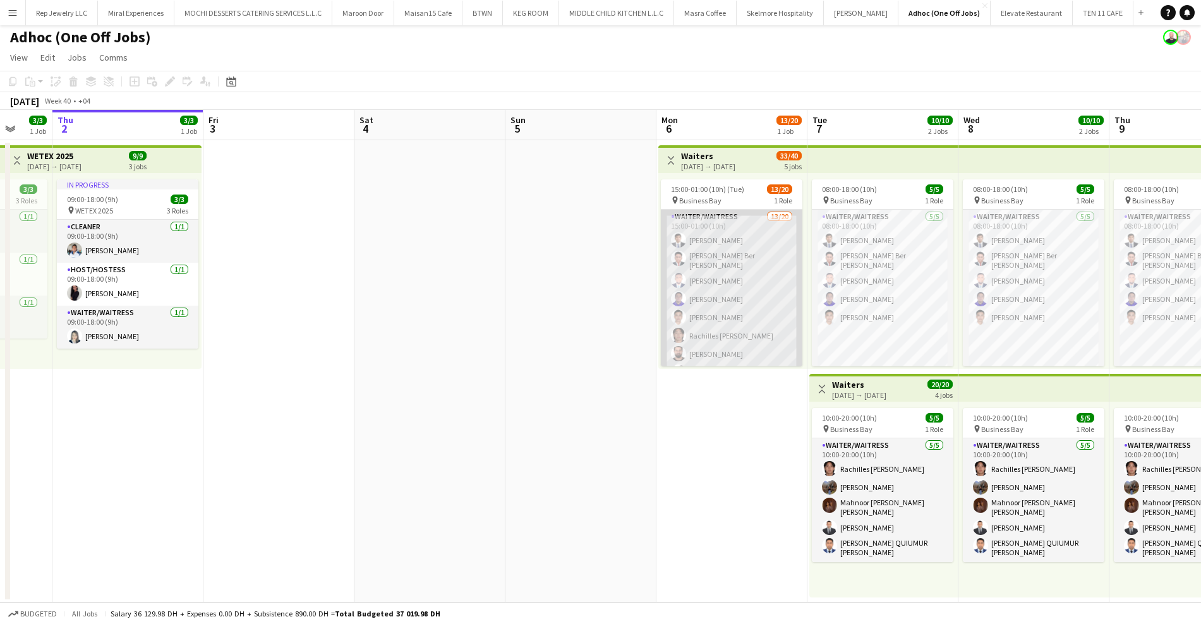
click at [719, 241] on app-card-role "Waiter/Waitress 13/20 15:00-01:00 (10h) [PERSON_NAME] [PERSON_NAME] Ber [PERSON…" at bounding box center [731, 413] width 141 height 406
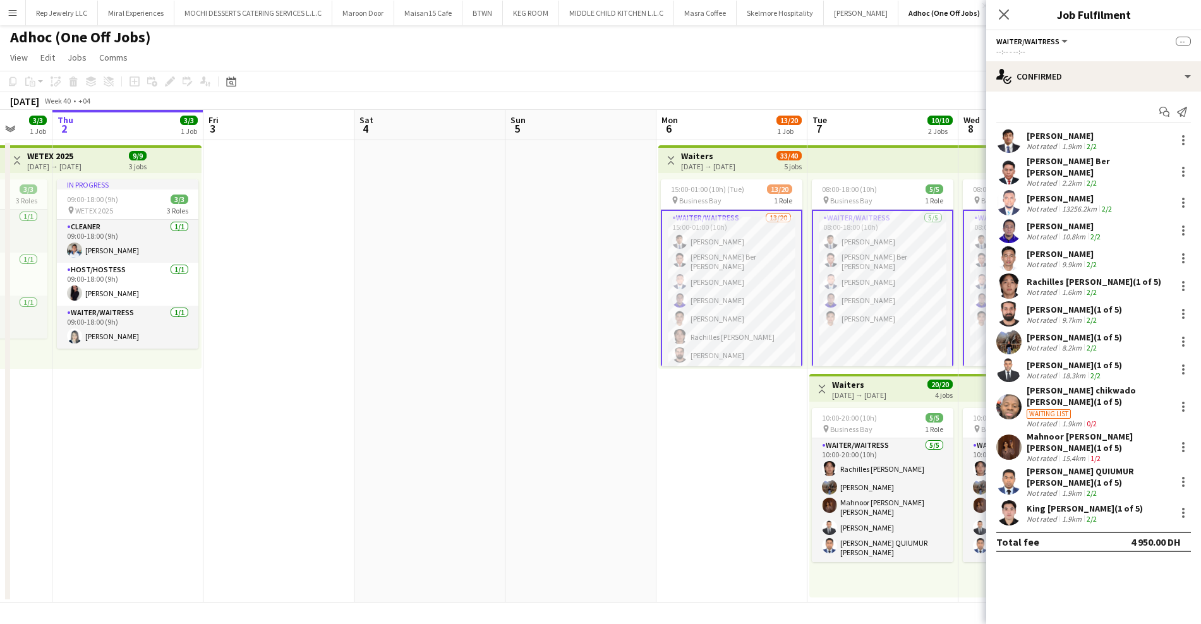
click at [1055, 139] on div "[PERSON_NAME]" at bounding box center [1062, 135] width 73 height 11
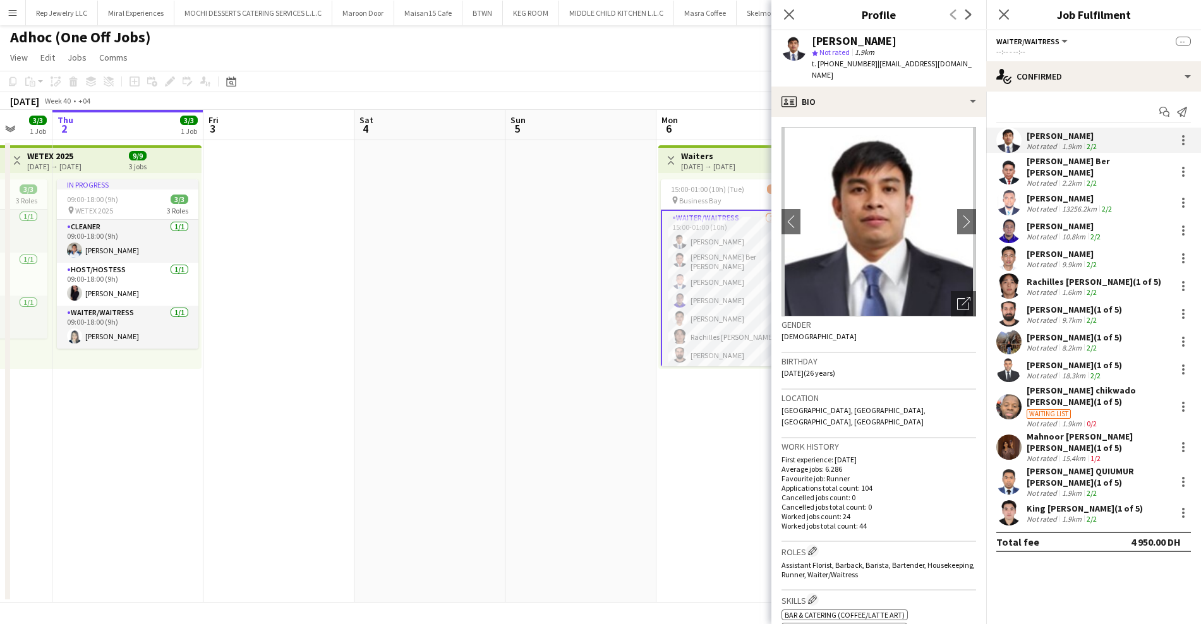
click at [849, 39] on div "[PERSON_NAME]" at bounding box center [854, 40] width 85 height 11
copy div "[PERSON_NAME]"
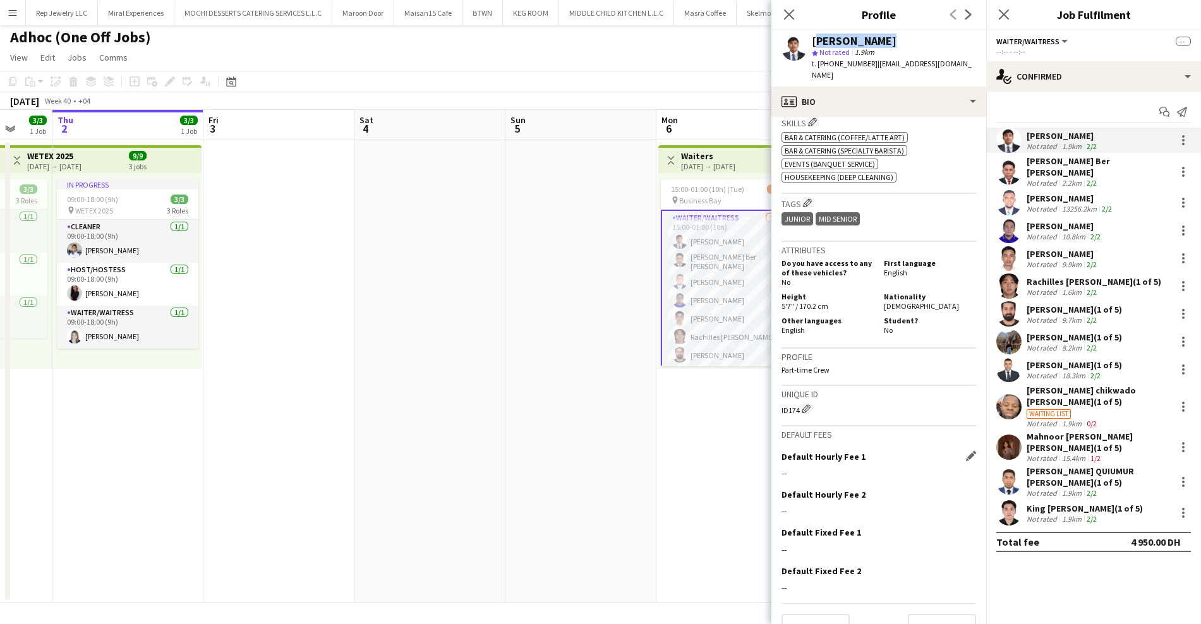
scroll to position [479, 0]
click at [894, 299] on span "[DEMOGRAPHIC_DATA]" at bounding box center [921, 303] width 75 height 9
copy span "[DEMOGRAPHIC_DATA]"
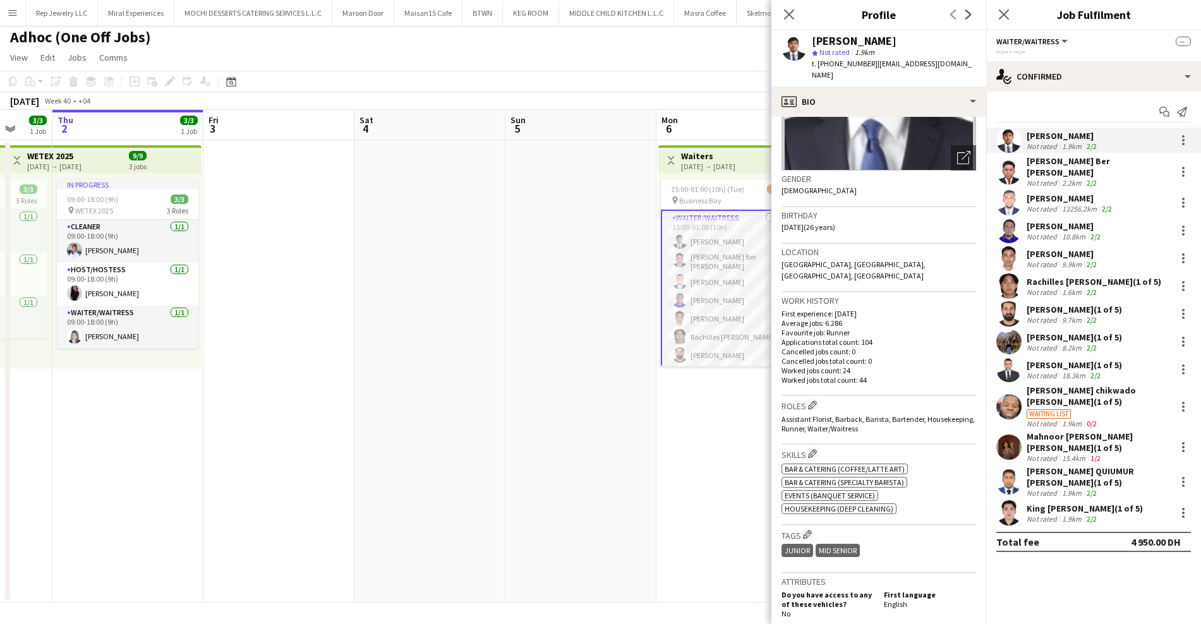
scroll to position [121, 0]
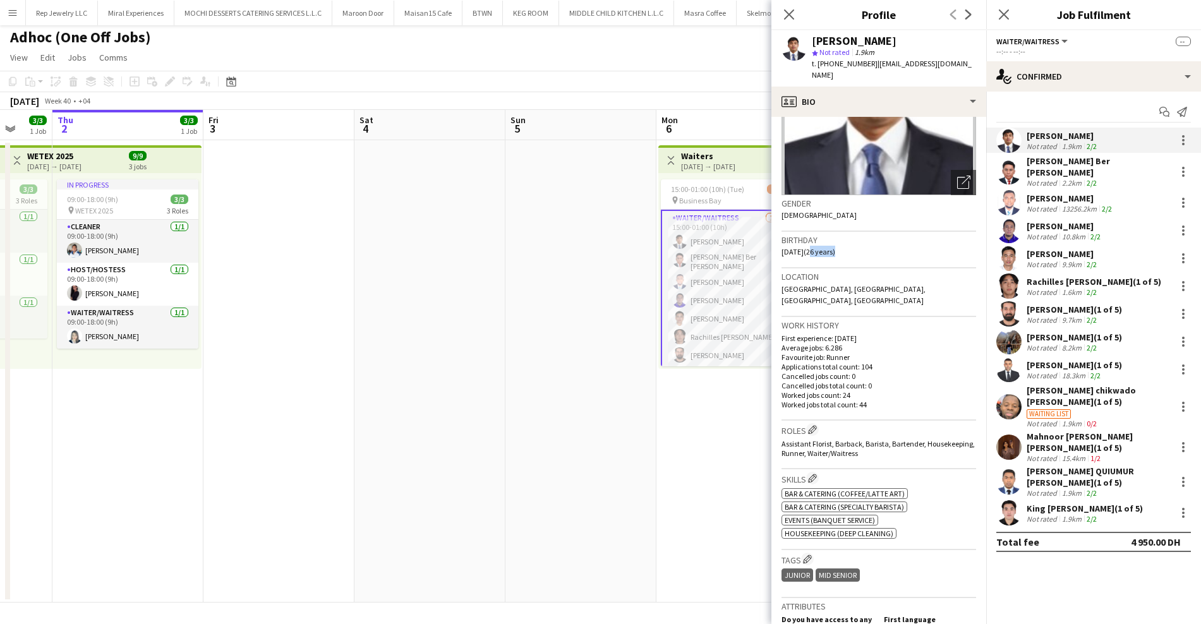
drag, startPoint x: 821, startPoint y: 241, endPoint x: 844, endPoint y: 245, distance: 23.7
click at [844, 245] on div "Birthday [DEMOGRAPHIC_DATA] (26 years)" at bounding box center [878, 250] width 195 height 37
copy span "26 years"
click at [1118, 163] on div "[PERSON_NAME] Ber [PERSON_NAME] Not rated 2.2km 2/2" at bounding box center [1093, 171] width 215 height 32
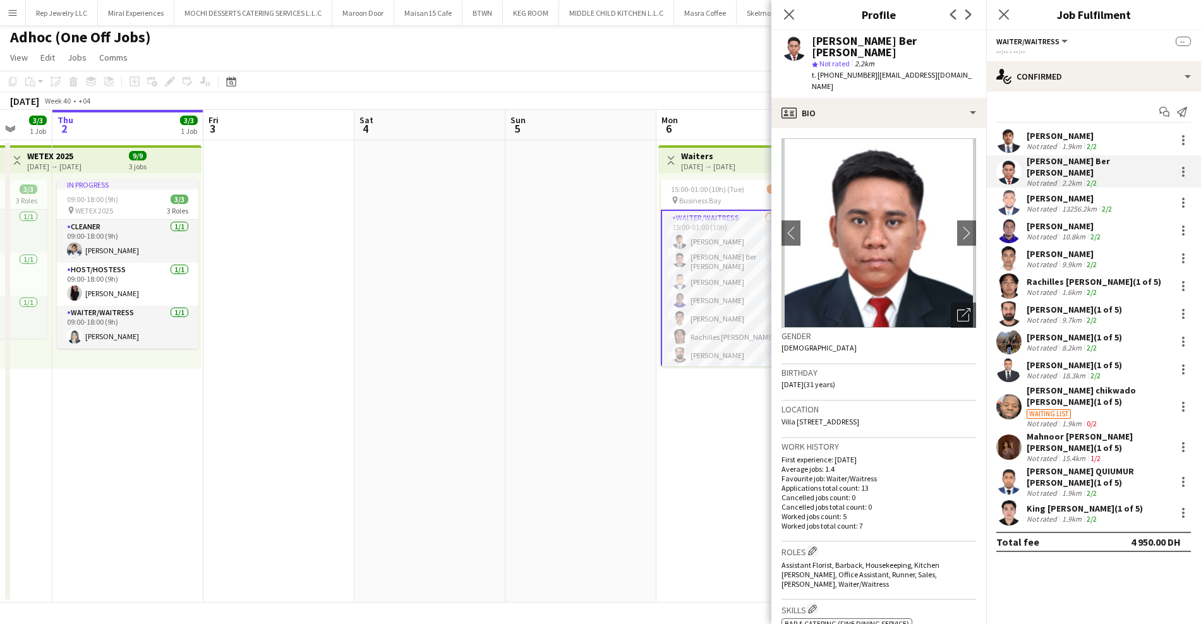
click at [826, 380] on span "[DATE] (31 years)" at bounding box center [808, 384] width 54 height 9
drag, startPoint x: 821, startPoint y: 361, endPoint x: 846, endPoint y: 361, distance: 24.6
click at [835, 380] on span "[DATE] (31 years)" at bounding box center [808, 384] width 54 height 9
copy span "31 years"
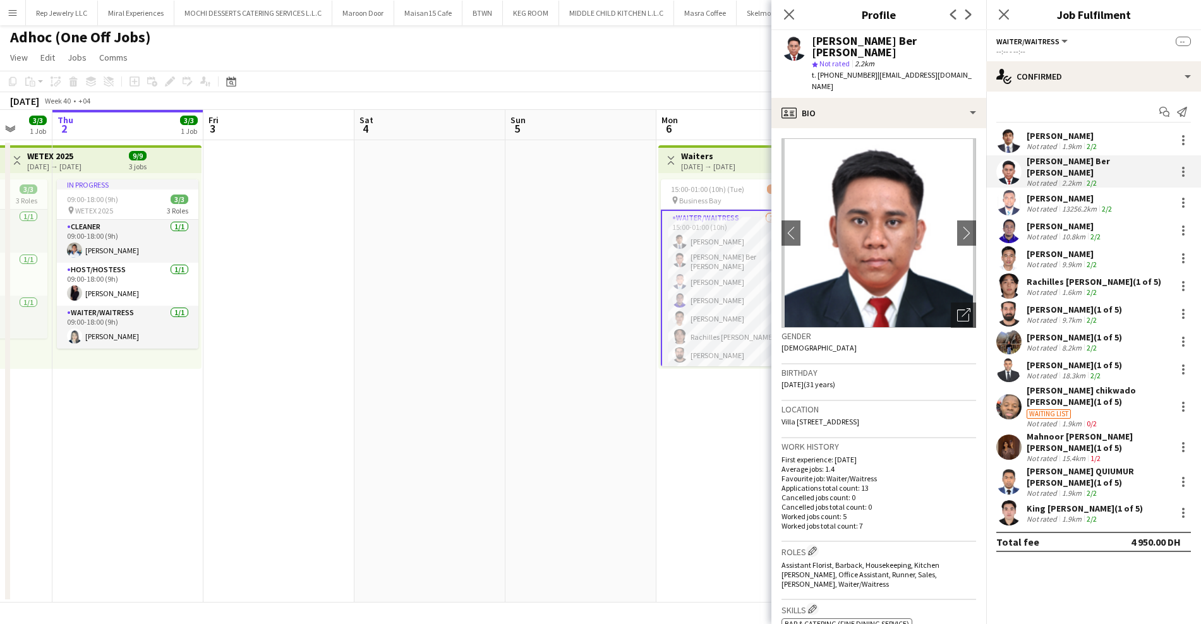
click at [847, 37] on div "[PERSON_NAME] Ber [PERSON_NAME]" at bounding box center [894, 46] width 164 height 23
copy div "[PERSON_NAME] Ber [PERSON_NAME]"
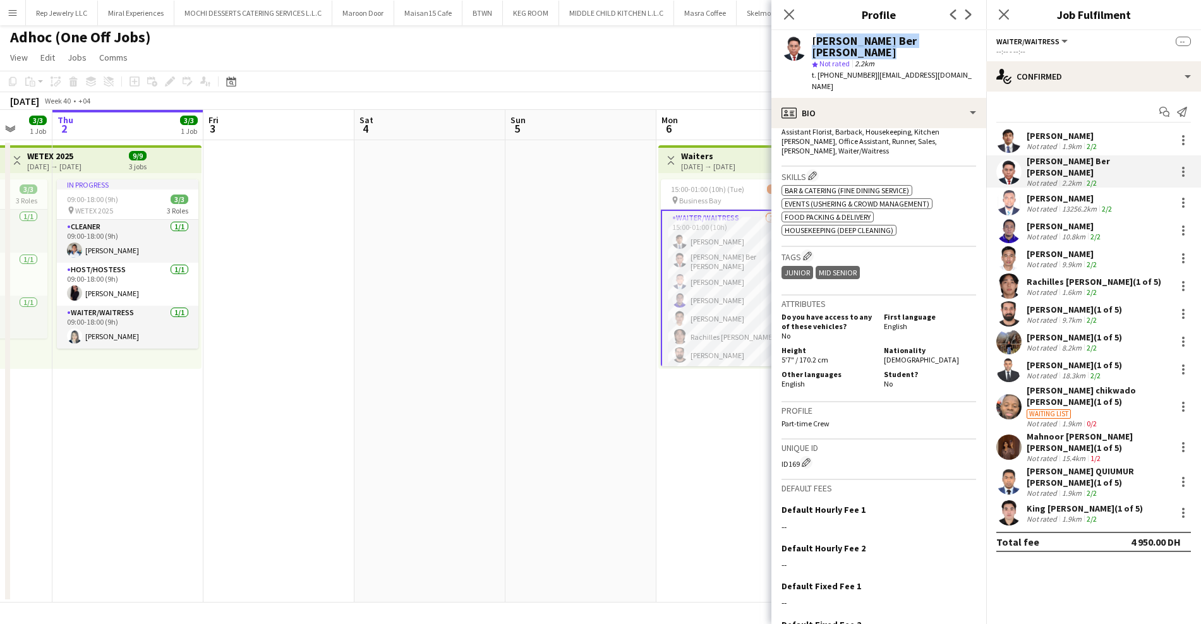
scroll to position [435, 0]
click at [1061, 196] on div "[PERSON_NAME]" at bounding box center [1070, 198] width 88 height 11
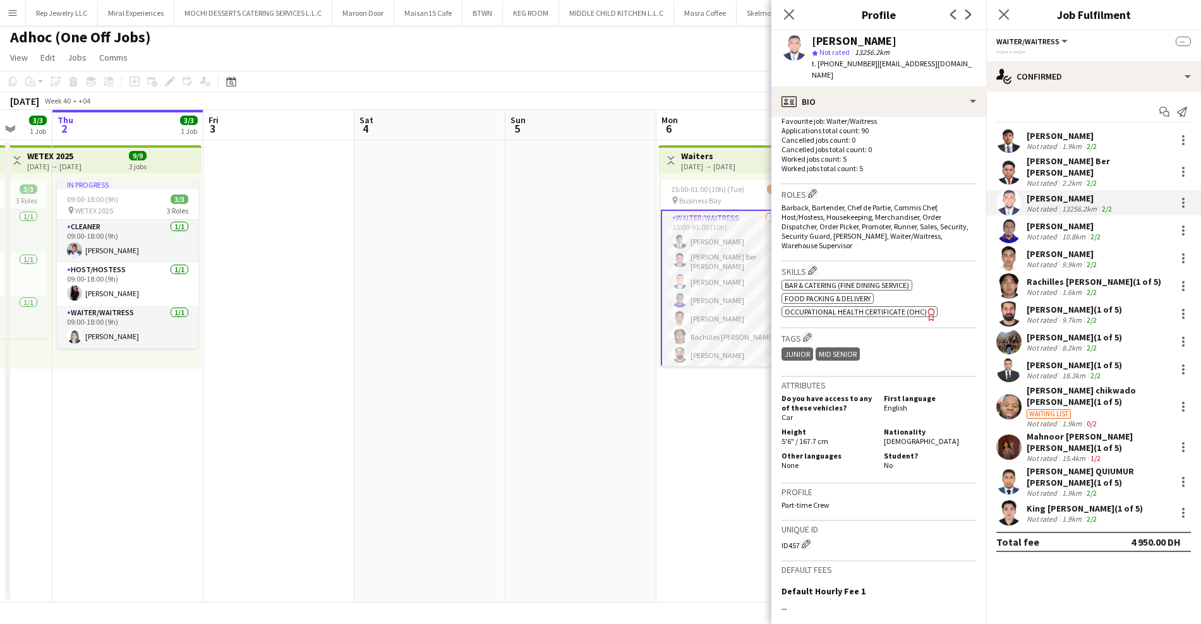
scroll to position [356, 0]
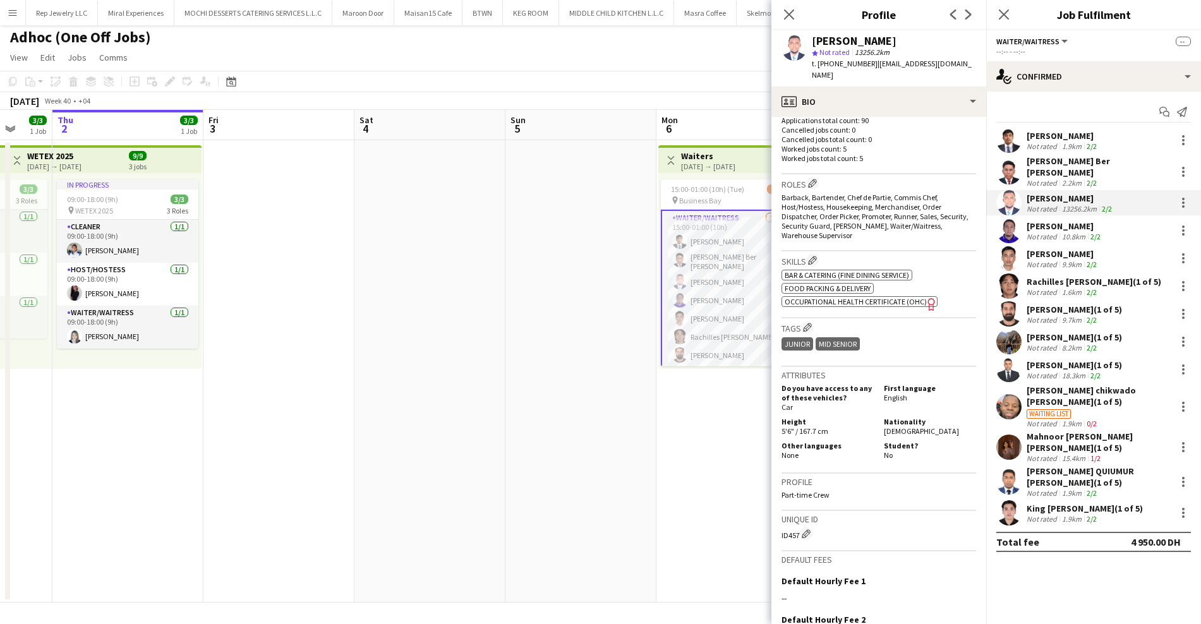
click at [888, 426] on span "[DEMOGRAPHIC_DATA]" at bounding box center [921, 430] width 75 height 9
copy span "[DEMOGRAPHIC_DATA]"
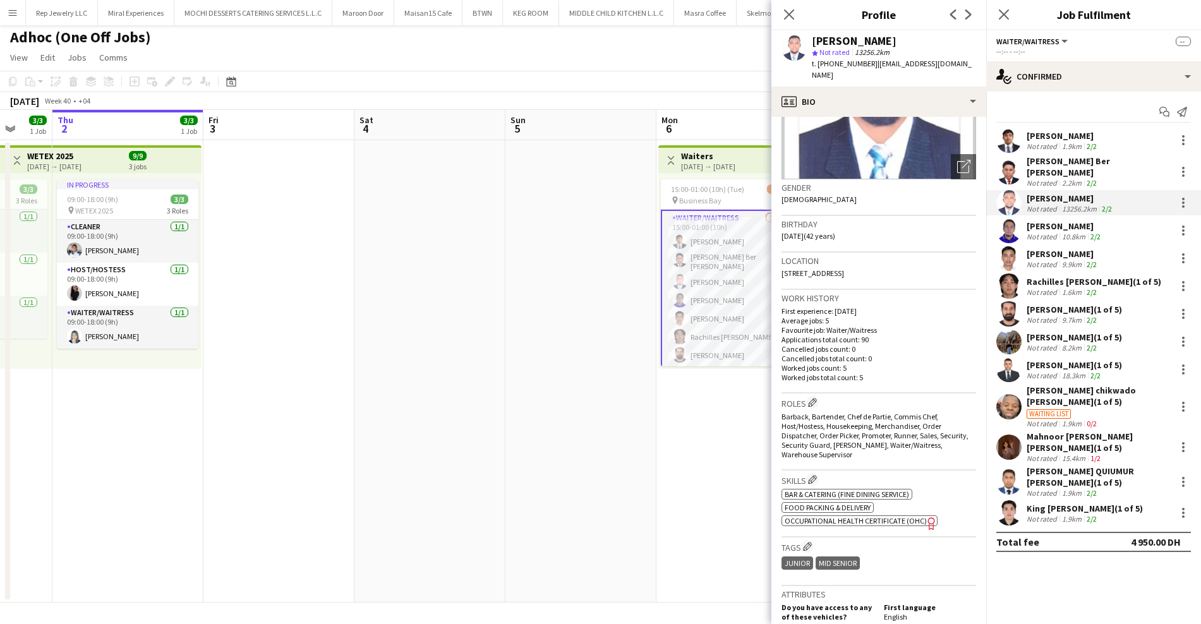
scroll to position [135, 0]
drag, startPoint x: 822, startPoint y: 225, endPoint x: 846, endPoint y: 229, distance: 24.8
click at [835, 234] on span "[DATE] (42 years)" at bounding box center [808, 238] width 54 height 9
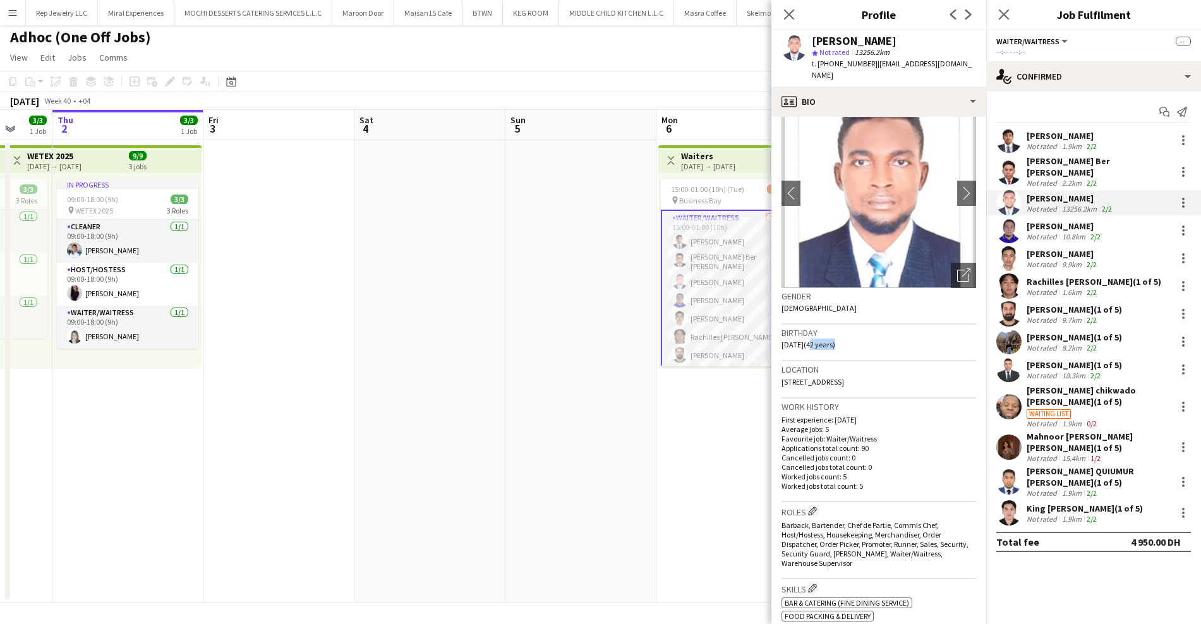
scroll to position [0, 0]
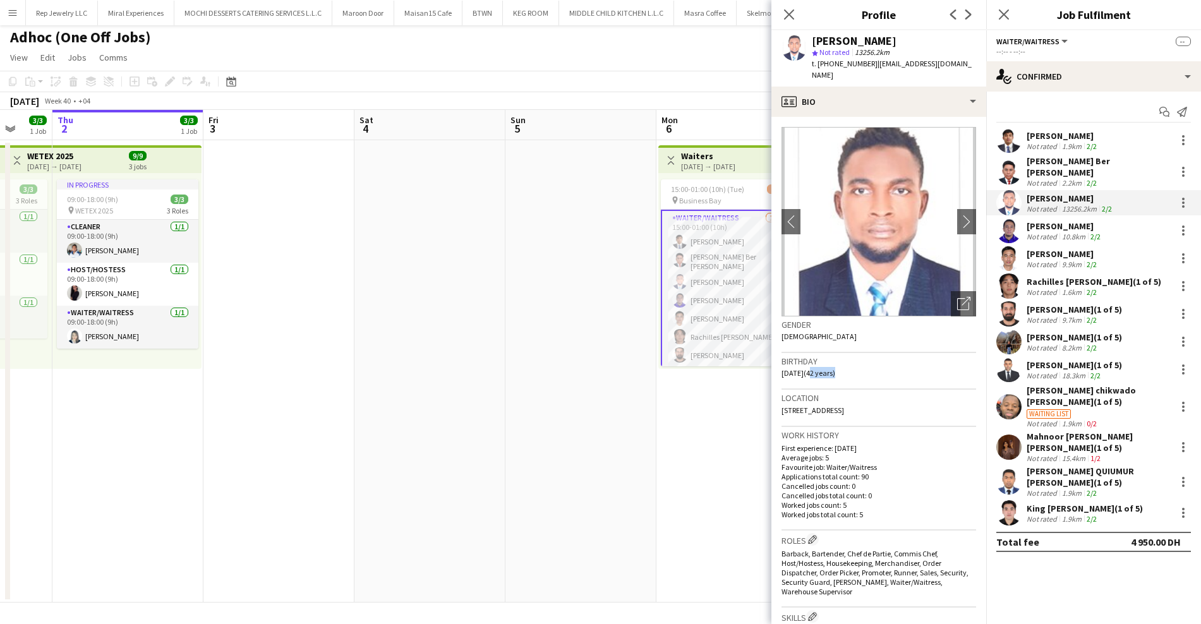
copy span "42 years"
click at [845, 43] on div "[PERSON_NAME]" at bounding box center [854, 40] width 85 height 11
copy div "[PERSON_NAME]"
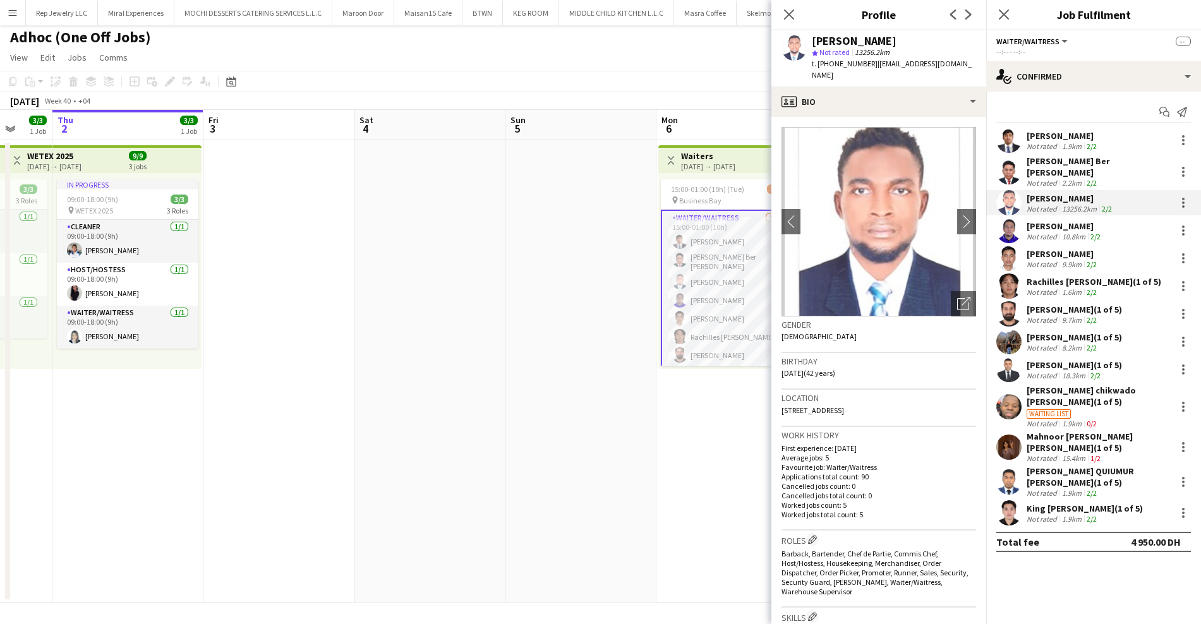
click at [1056, 232] on div "Not rated" at bounding box center [1042, 236] width 33 height 9
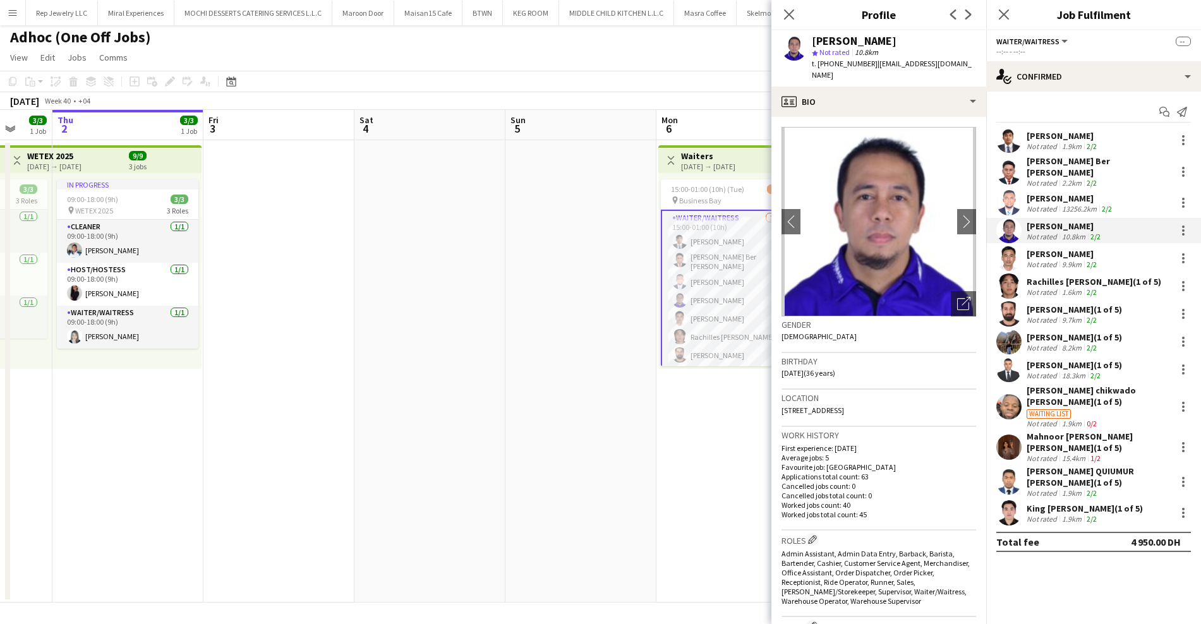
click at [839, 45] on div "[PERSON_NAME]" at bounding box center [854, 40] width 85 height 11
copy div "[PERSON_NAME]"
drag, startPoint x: 819, startPoint y: 360, endPoint x: 845, endPoint y: 361, distance: 25.9
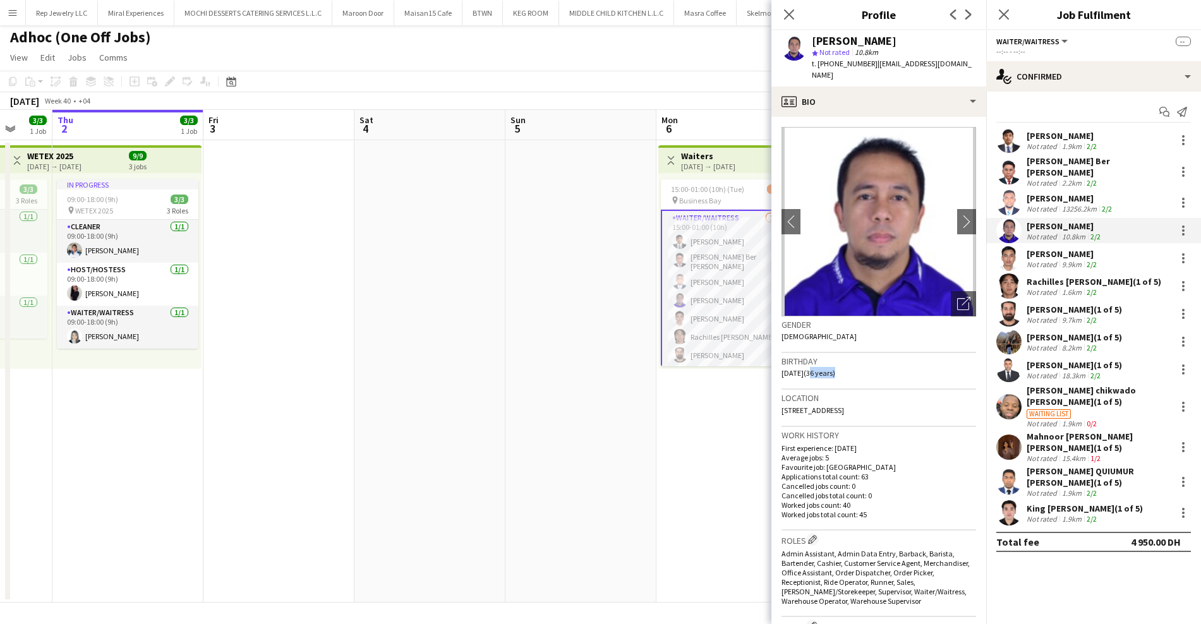
click at [835, 368] on span "[DATE] (36 years)" at bounding box center [808, 372] width 54 height 9
copy span "36 years"
click at [1069, 248] on div "[PERSON_NAME]" at bounding box center [1062, 253] width 73 height 11
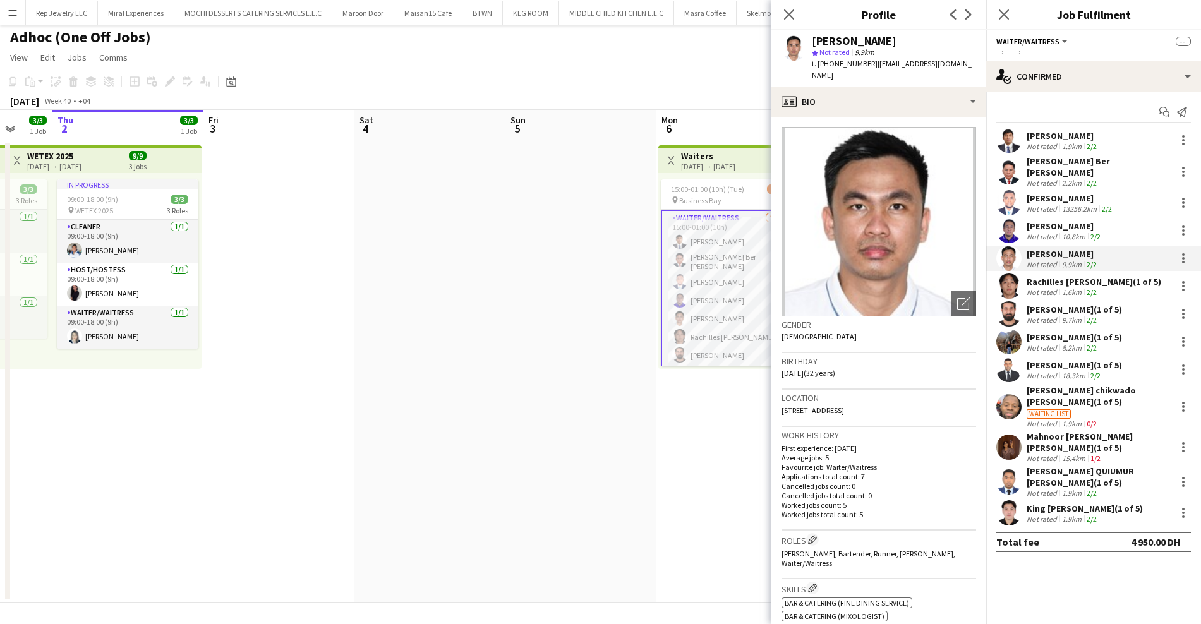
click at [849, 45] on div "[PERSON_NAME]" at bounding box center [854, 40] width 85 height 11
drag, startPoint x: 822, startPoint y: 357, endPoint x: 846, endPoint y: 358, distance: 24.7
click at [835, 368] on span "[DATE] (32 years)" at bounding box center [808, 372] width 54 height 9
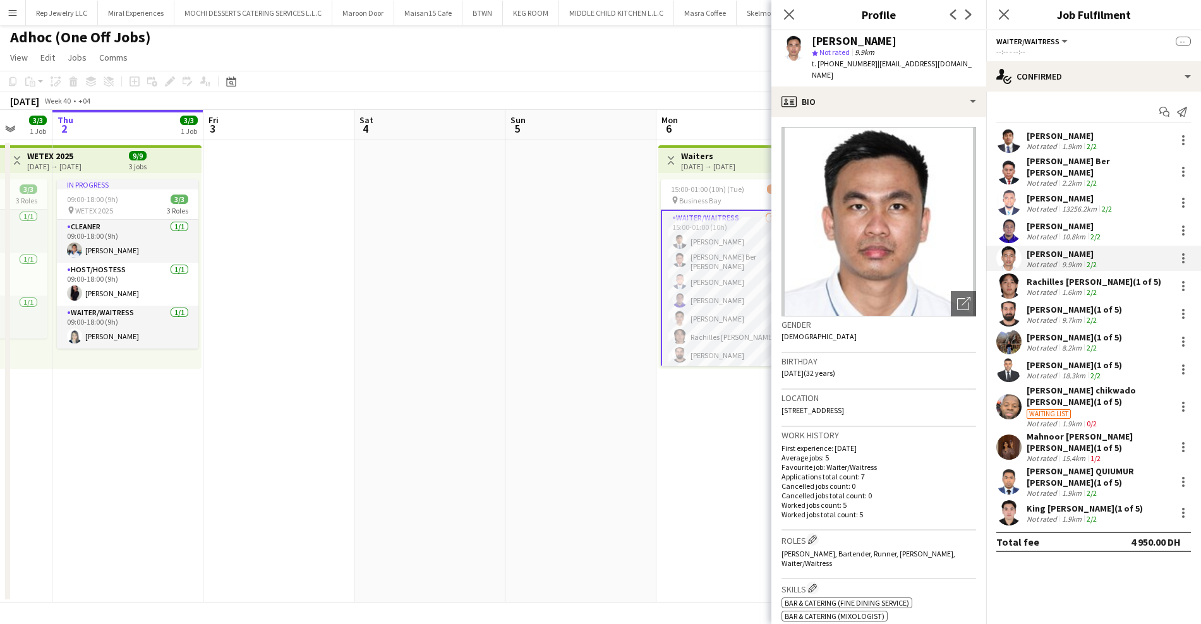
click at [1059, 276] on div "Rachilles [PERSON_NAME] (1 of 5)" at bounding box center [1093, 281] width 135 height 11
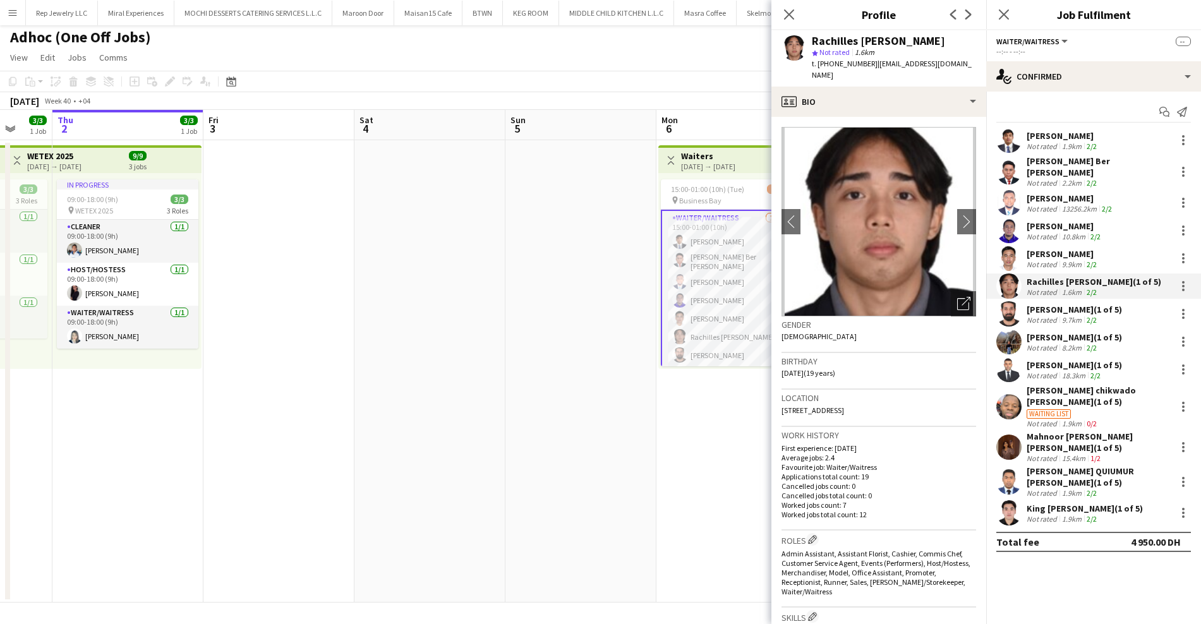
click at [859, 40] on div "Rachilles [PERSON_NAME]" at bounding box center [878, 40] width 133 height 11
drag, startPoint x: 820, startPoint y: 373, endPoint x: 844, endPoint y: 375, distance: 24.7
click at [835, 375] on span "[DATE] (19 years)" at bounding box center [808, 372] width 54 height 9
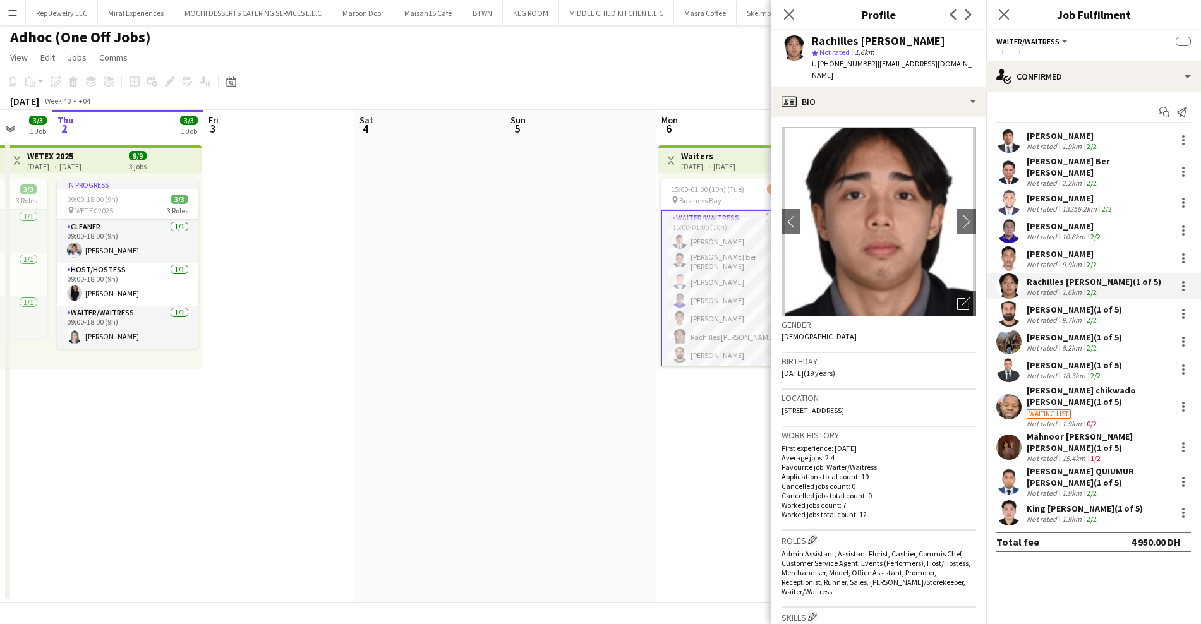
click at [1064, 304] on div "[PERSON_NAME] (1 of 5)" at bounding box center [1073, 309] width 95 height 11
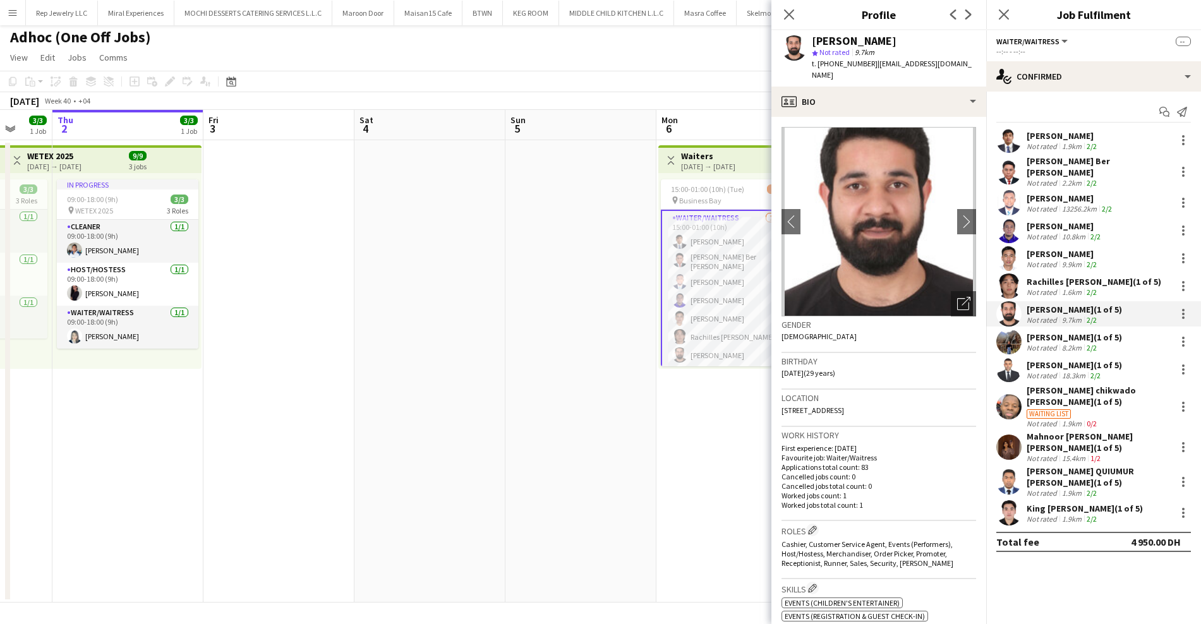
click at [848, 43] on div "[PERSON_NAME]" at bounding box center [854, 40] width 85 height 11
drag, startPoint x: 821, startPoint y: 362, endPoint x: 846, endPoint y: 362, distance: 24.6
click at [835, 368] on span "[DATE] (29 years)" at bounding box center [808, 372] width 54 height 9
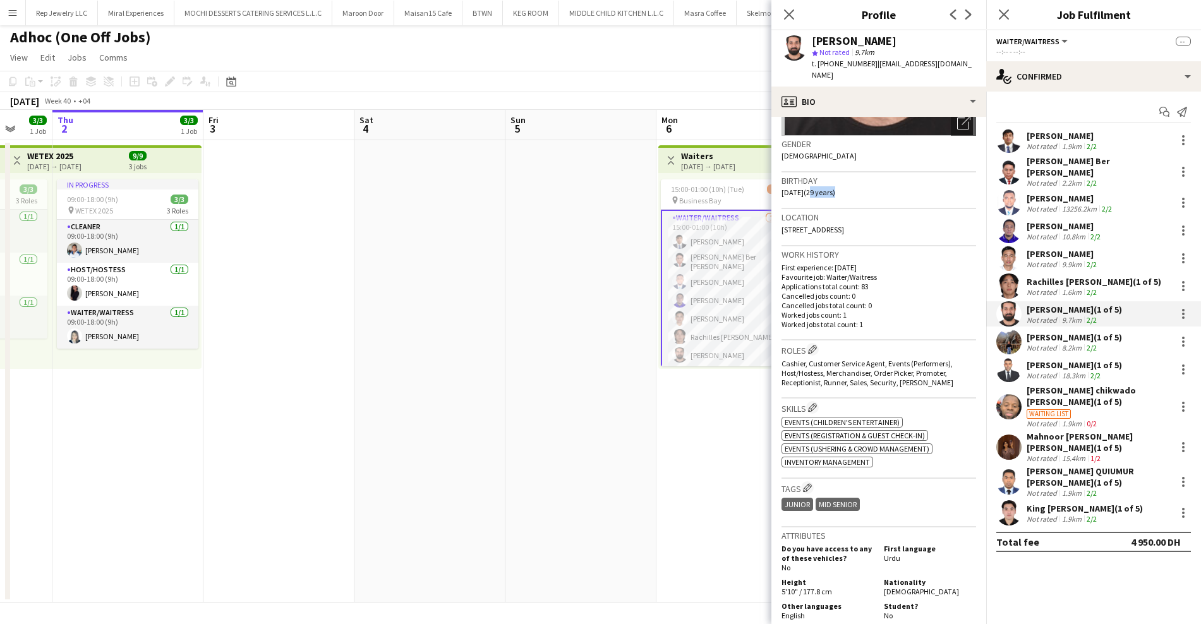
scroll to position [225, 0]
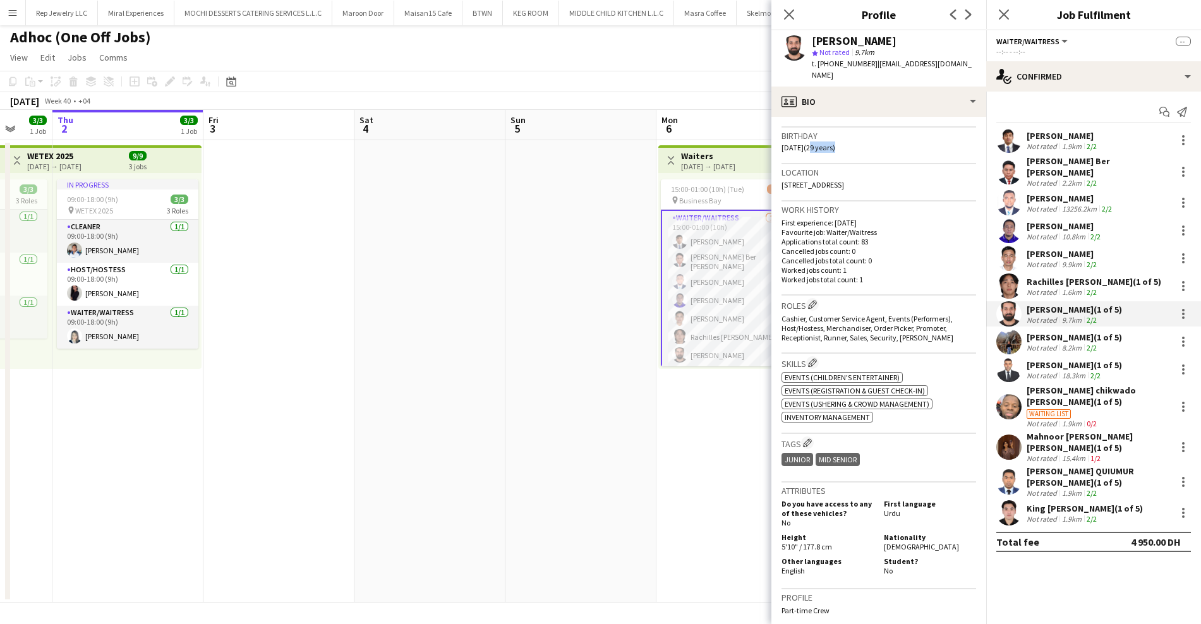
click at [886, 540] on div "Height 5'10" / 177.8 cm Nationality [DEMOGRAPHIC_DATA]" at bounding box center [878, 542] width 195 height 21
click at [1056, 332] on div "[PERSON_NAME] (1 of 5)" at bounding box center [1073, 337] width 95 height 11
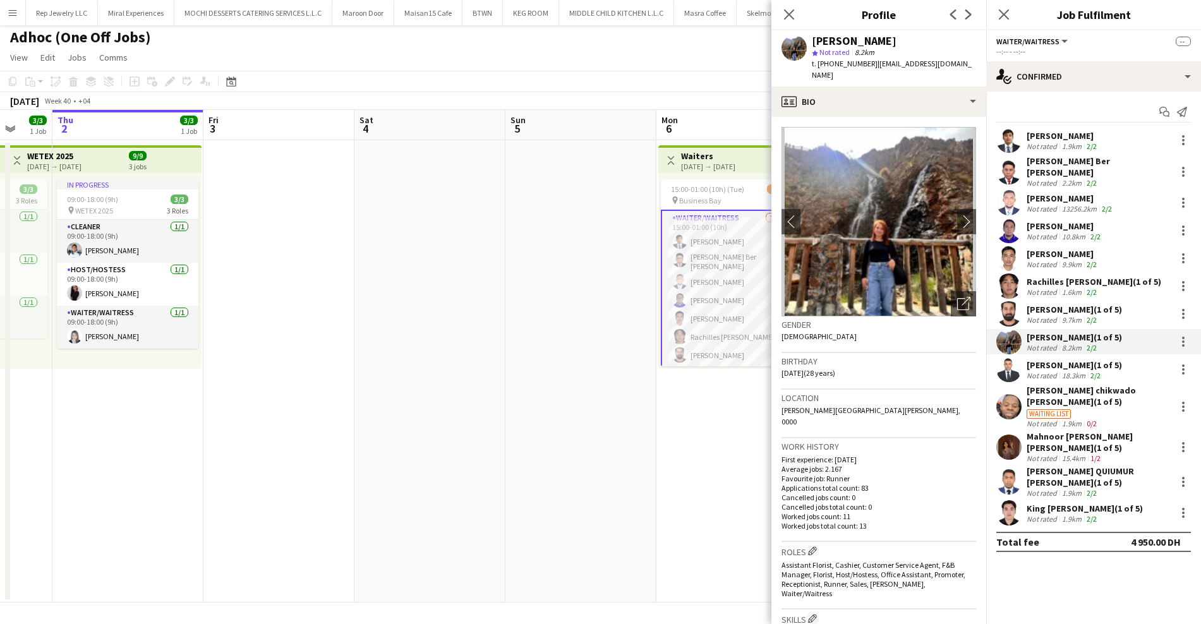
click at [856, 39] on div "[PERSON_NAME]" at bounding box center [854, 40] width 85 height 11
click at [828, 368] on span "[DATE] (28 years)" at bounding box center [808, 372] width 54 height 9
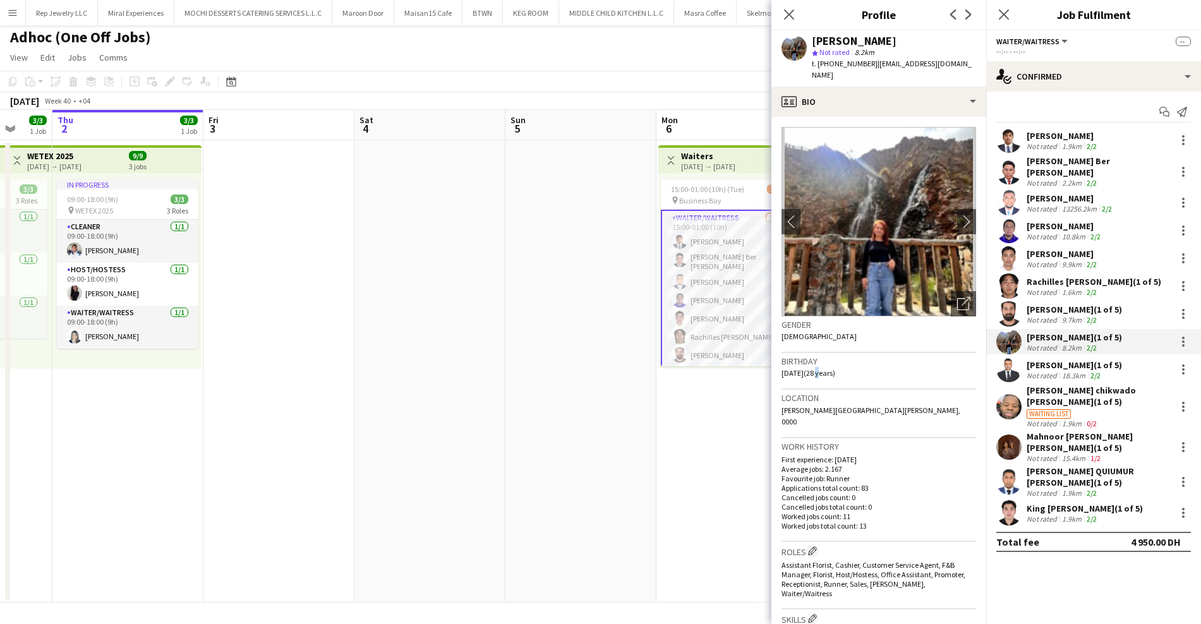
click at [828, 368] on span "[DATE] (28 years)" at bounding box center [808, 372] width 54 height 9
click at [813, 371] on div "Birthday [DEMOGRAPHIC_DATA] (28 years)" at bounding box center [878, 371] width 195 height 37
drag, startPoint x: 819, startPoint y: 364, endPoint x: 847, endPoint y: 363, distance: 27.8
click at [835, 368] on span "[DATE] (28 years)" at bounding box center [808, 372] width 54 height 9
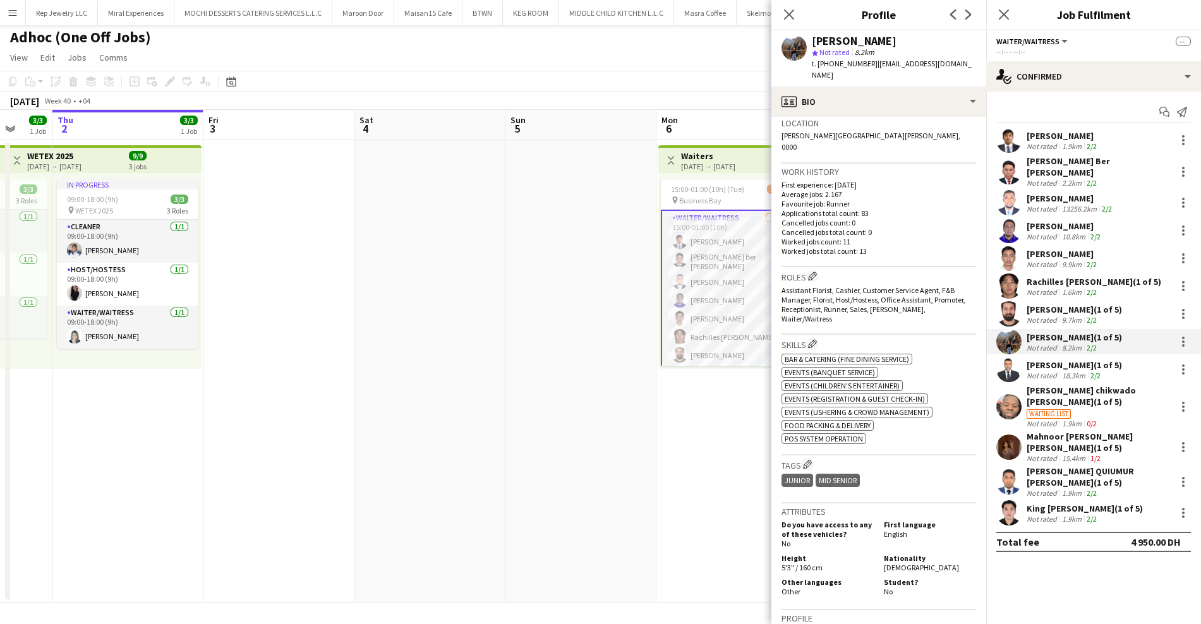
scroll to position [278, 0]
click at [885, 560] on span "[DEMOGRAPHIC_DATA]" at bounding box center [921, 564] width 75 height 9
click at [1057, 361] on div "[PERSON_NAME] (1 of 5)" at bounding box center [1073, 364] width 95 height 11
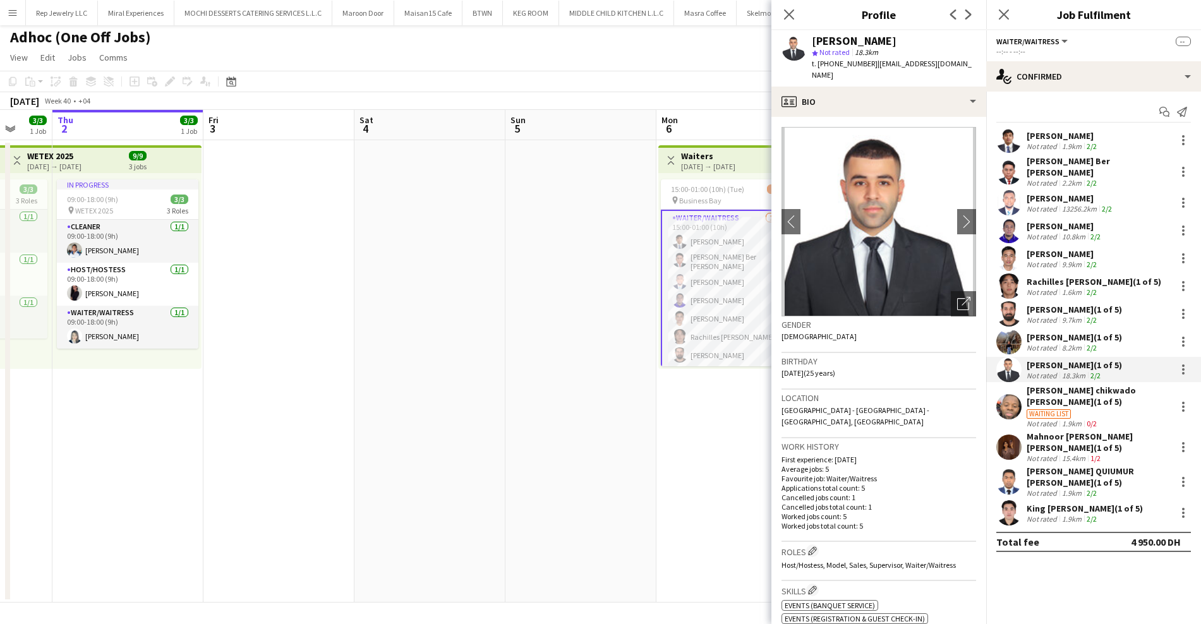
click at [860, 39] on div "[PERSON_NAME]" at bounding box center [854, 40] width 85 height 11
drag, startPoint x: 820, startPoint y: 362, endPoint x: 845, endPoint y: 362, distance: 25.3
click at [835, 368] on span "[DATE] (25 years)" at bounding box center [808, 372] width 54 height 9
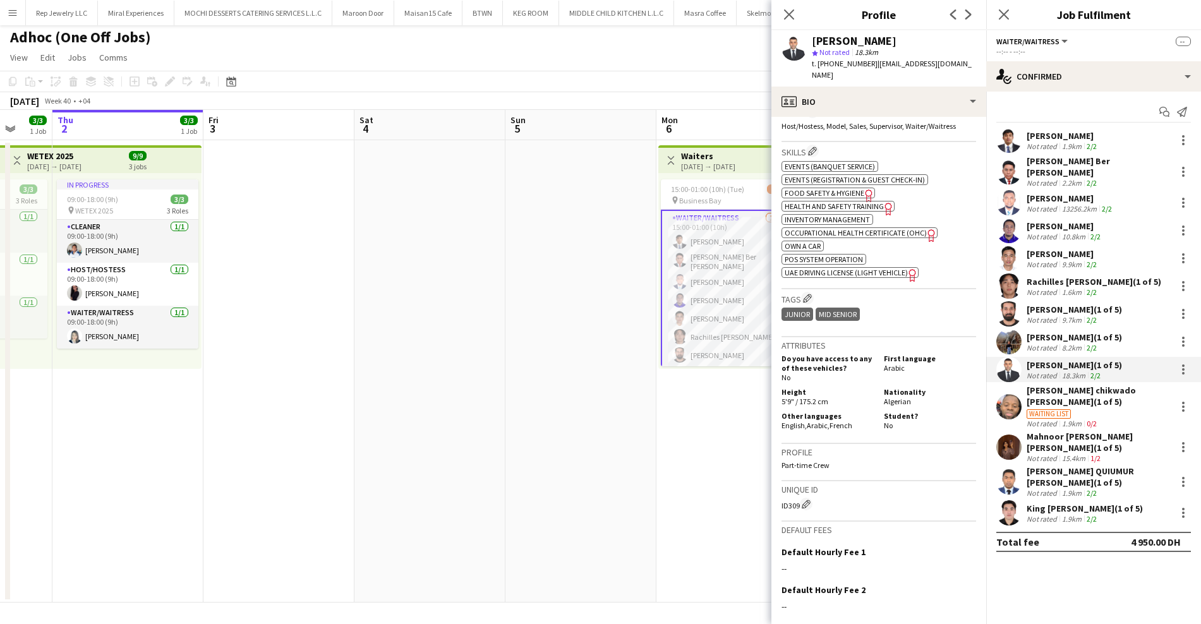
scroll to position [451, 0]
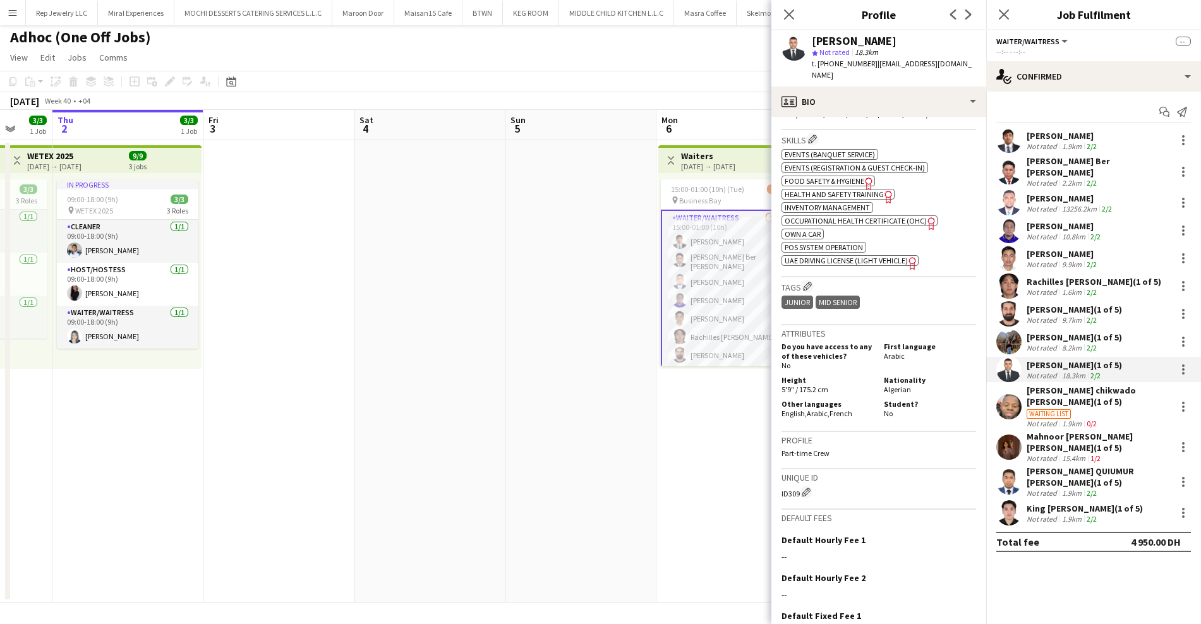
click at [884, 385] on span "Algerian" at bounding box center [897, 389] width 27 height 9
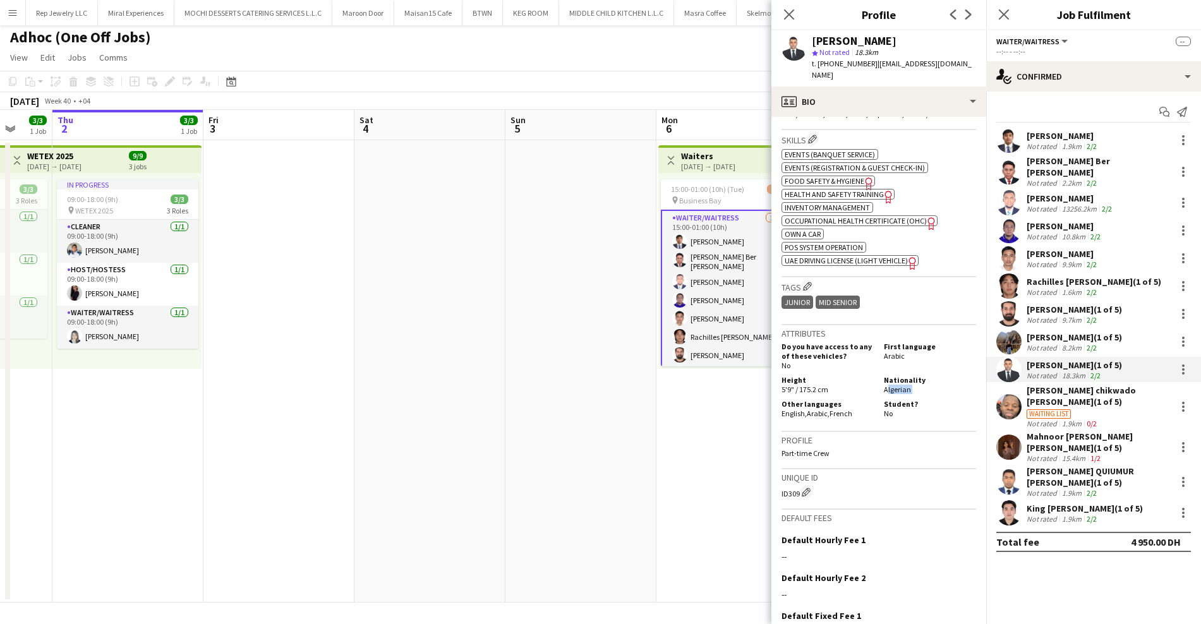
click at [1087, 385] on div "[PERSON_NAME] chikwado [PERSON_NAME] (1 of 5)" at bounding box center [1098, 396] width 144 height 23
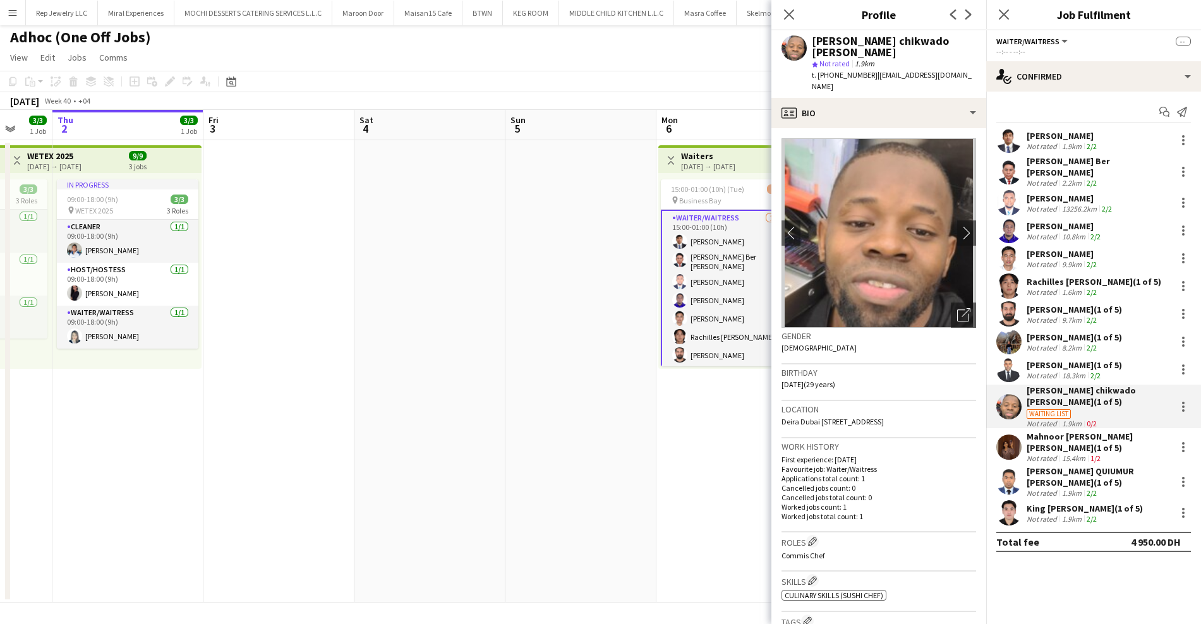
click at [887, 42] on div "[PERSON_NAME] chikwado [PERSON_NAME]" at bounding box center [894, 46] width 164 height 23
drag, startPoint x: 819, startPoint y: 361, endPoint x: 846, endPoint y: 359, distance: 27.2
click at [835, 380] on span "[DATE] (29 years)" at bounding box center [808, 384] width 54 height 9
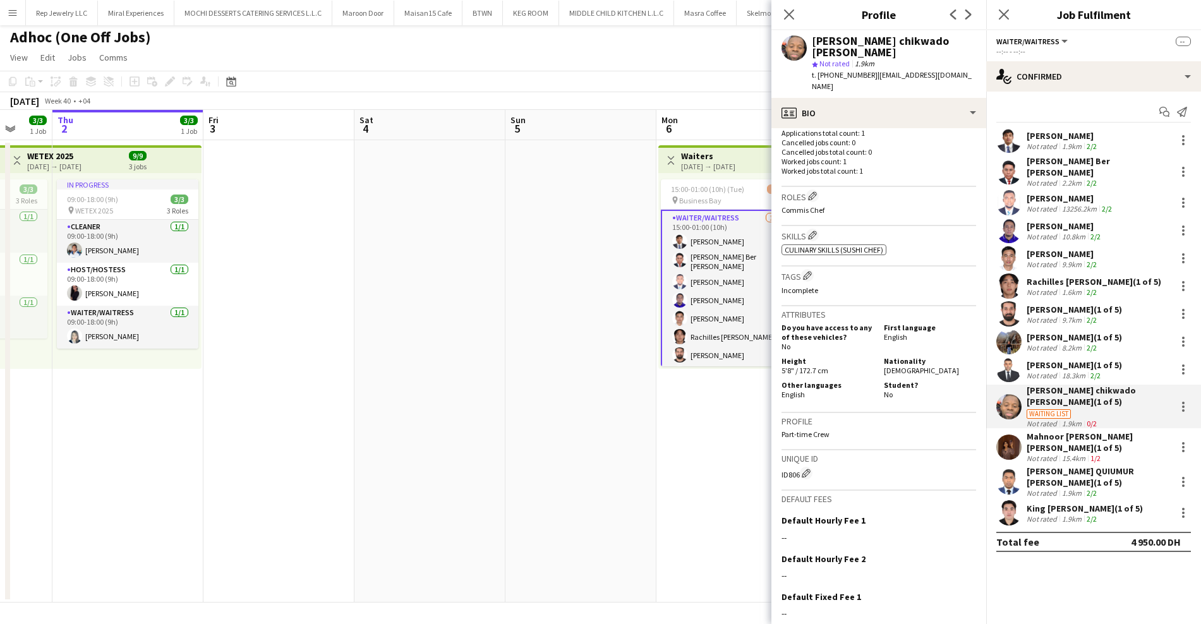
scroll to position [359, 0]
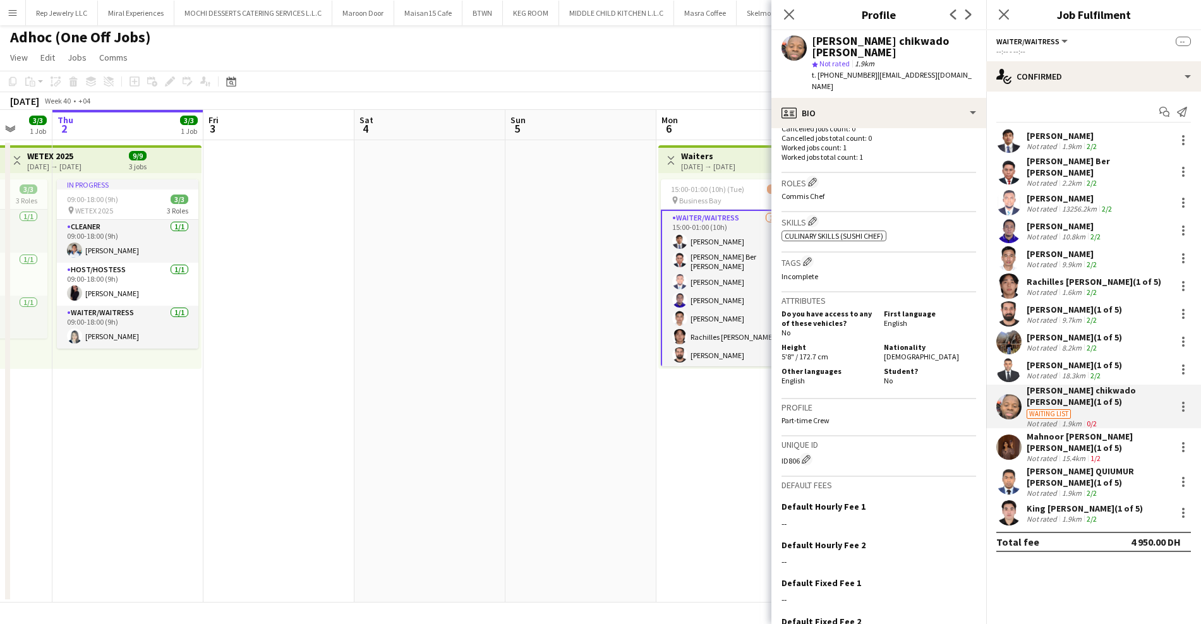
click at [885, 352] on span "[DEMOGRAPHIC_DATA]" at bounding box center [921, 356] width 75 height 9
click at [1075, 431] on div "Mahnoor [PERSON_NAME] [PERSON_NAME] (1 of 5)" at bounding box center [1098, 442] width 144 height 23
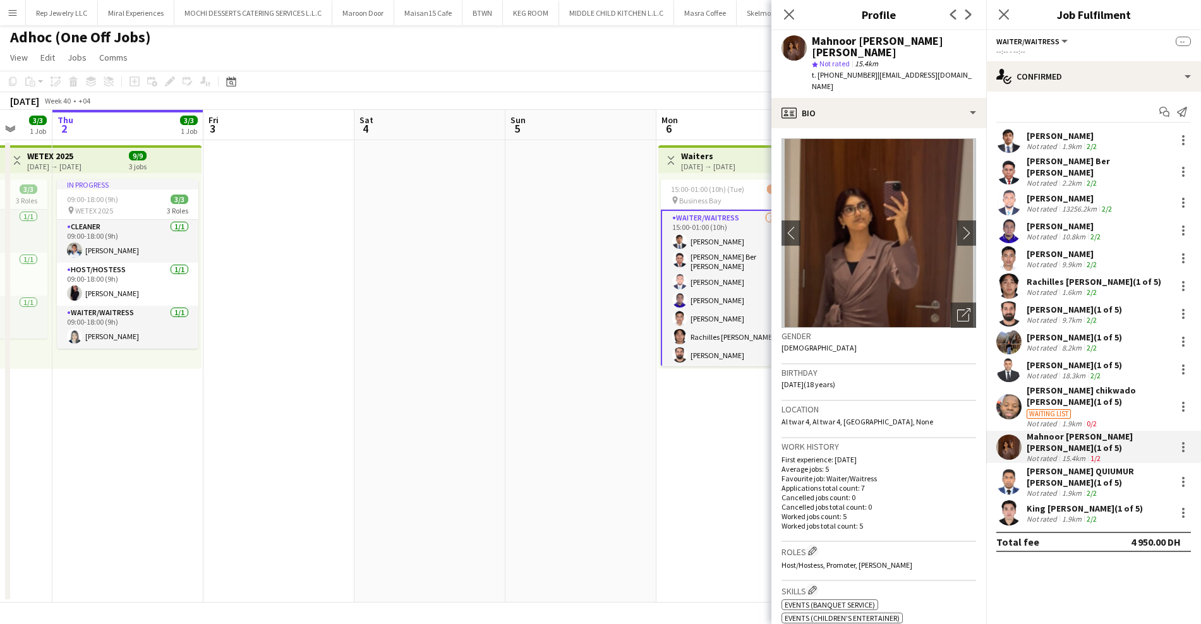
click at [833, 39] on div "Mahnoor [PERSON_NAME] [PERSON_NAME]" at bounding box center [894, 46] width 164 height 23
drag, startPoint x: 821, startPoint y: 361, endPoint x: 846, endPoint y: 363, distance: 24.8
click at [835, 380] on span "[DATE] (18 years)" at bounding box center [808, 384] width 54 height 9
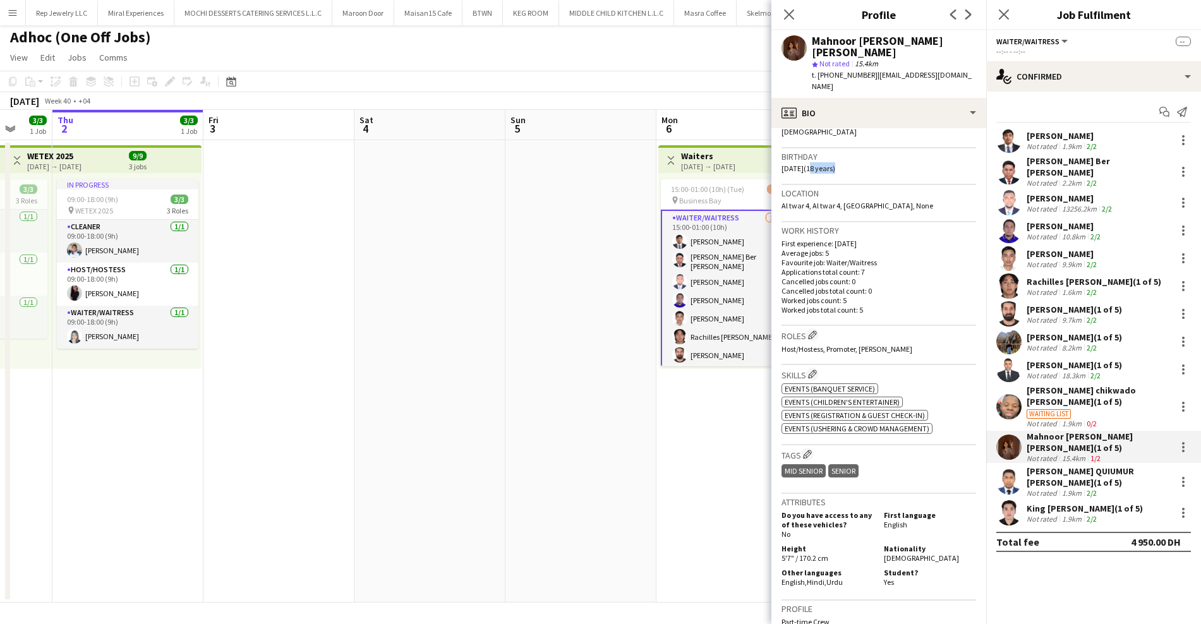
scroll to position [312, 0]
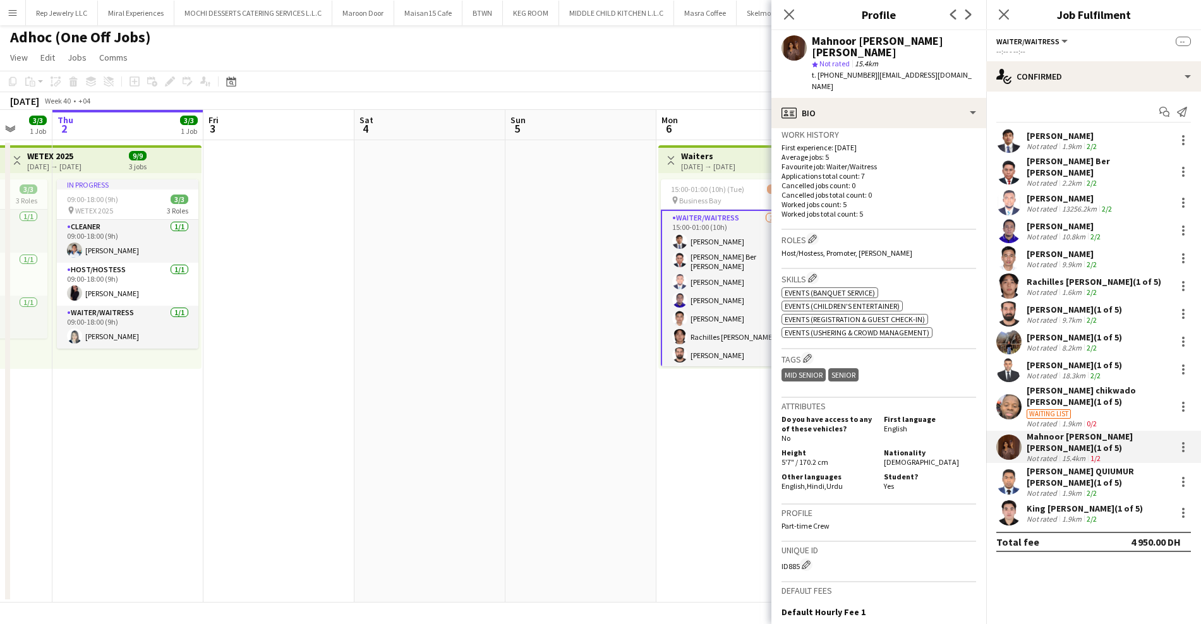
click at [885, 457] on span "[DEMOGRAPHIC_DATA]" at bounding box center [921, 461] width 75 height 9
click at [1040, 465] on div "[PERSON_NAME] QUIUMUR [PERSON_NAME] (1 of 5)" at bounding box center [1098, 476] width 144 height 23
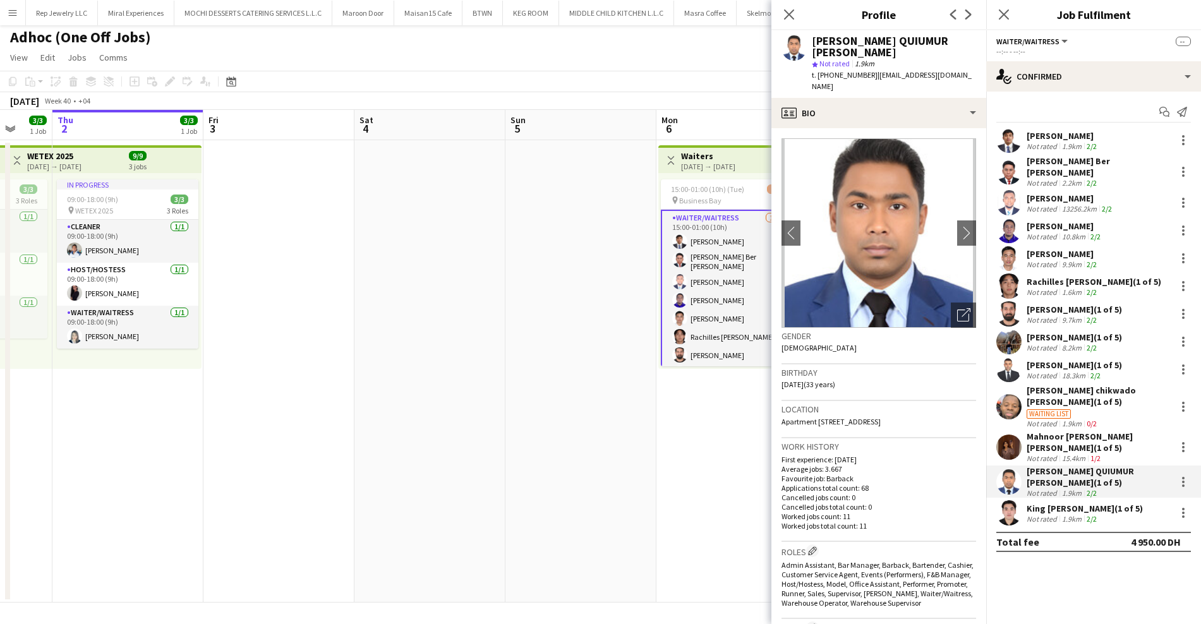
click at [852, 41] on div "[PERSON_NAME] QUIUMUR [PERSON_NAME]" at bounding box center [894, 46] width 164 height 23
drag, startPoint x: 819, startPoint y: 361, endPoint x: 846, endPoint y: 363, distance: 27.2
click at [835, 380] on span "[DATE] (33 years)" at bounding box center [808, 384] width 54 height 9
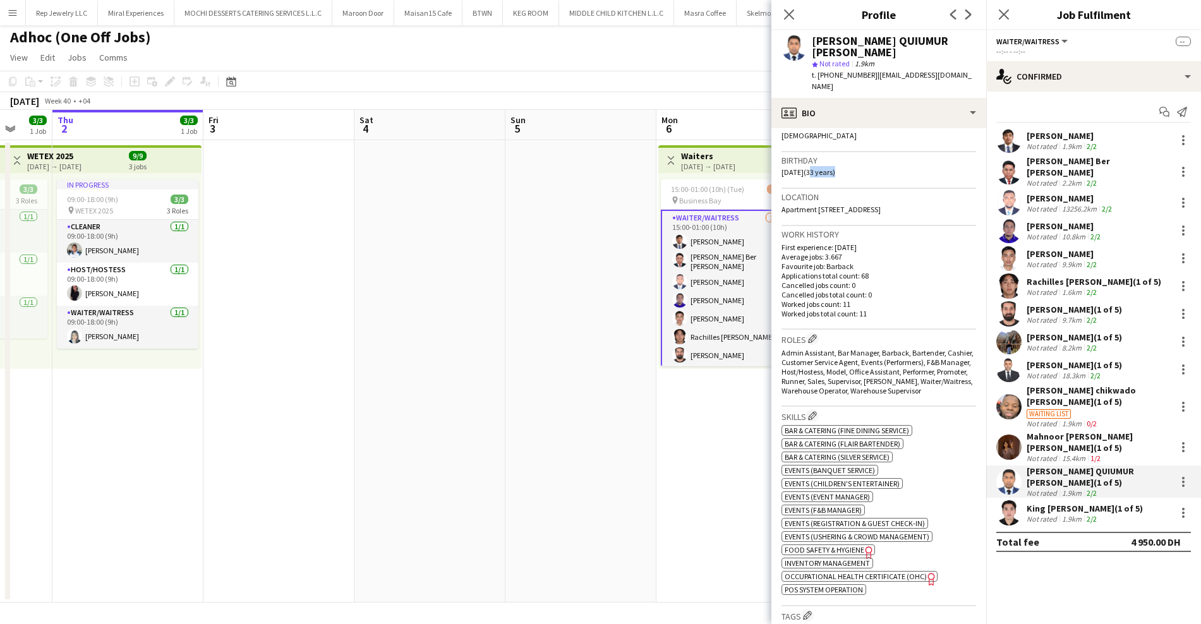
scroll to position [380, 0]
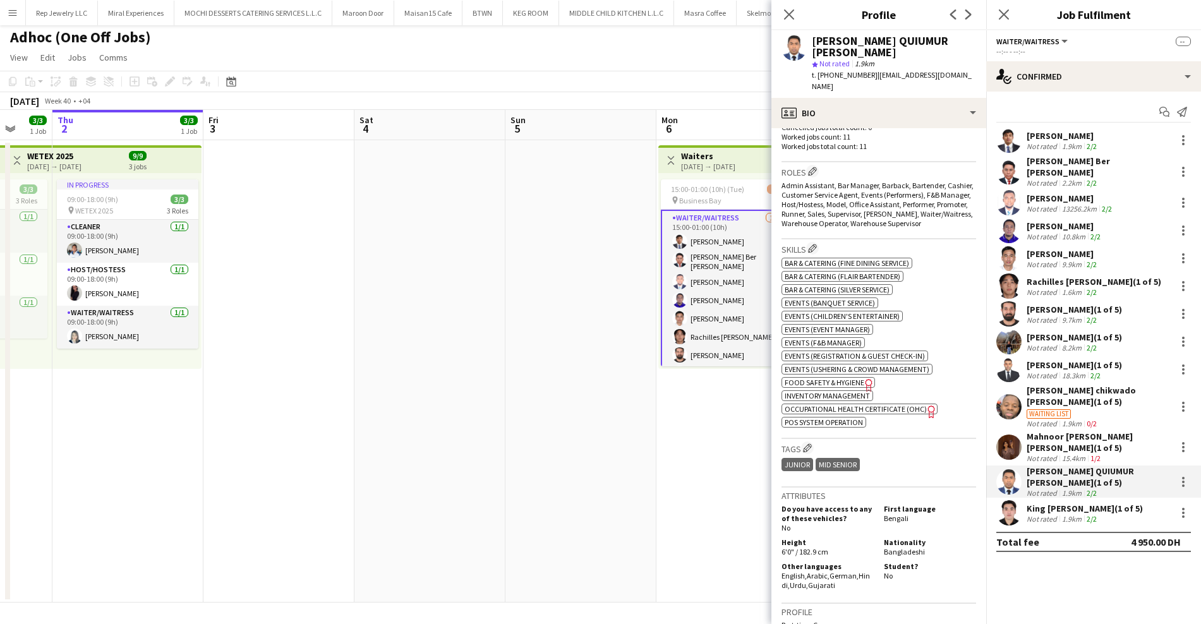
click at [888, 548] on span "Bangladeshi" at bounding box center [904, 551] width 41 height 9
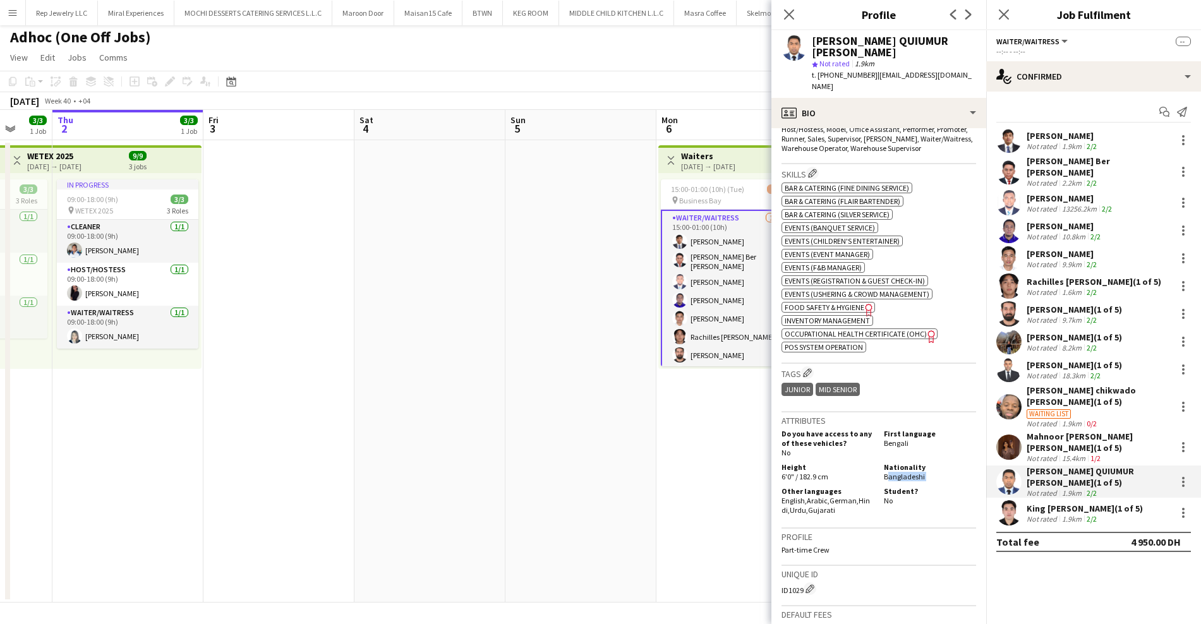
scroll to position [525, 0]
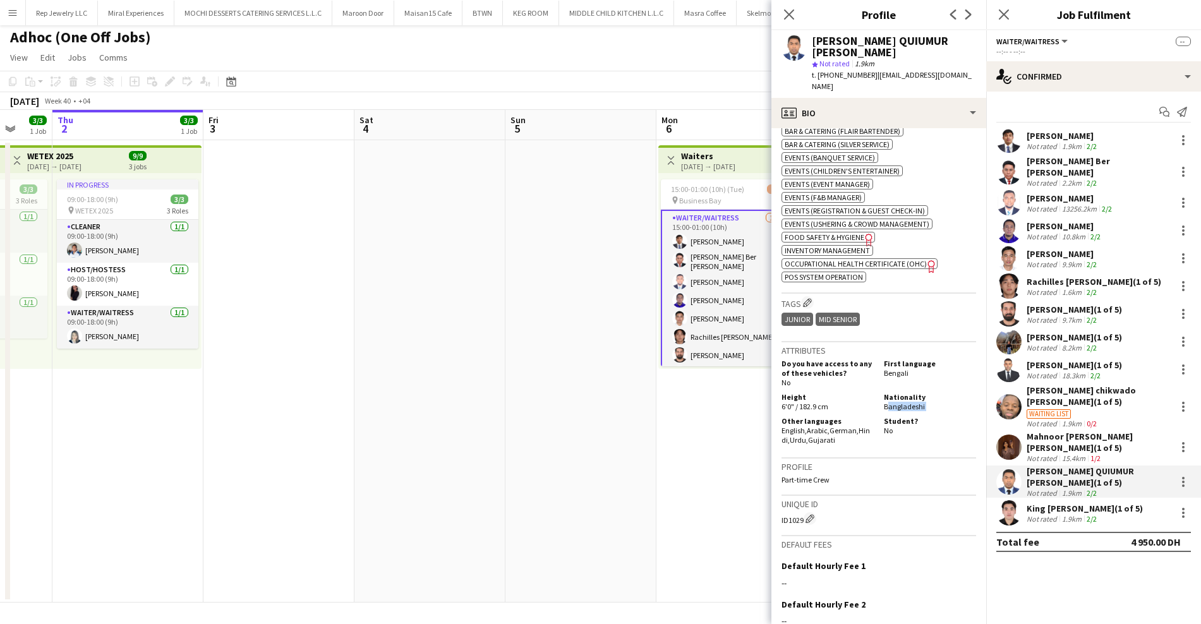
click at [1072, 500] on div "King [PERSON_NAME] (1 of 5) Not rated 1.9km 2/2" at bounding box center [1093, 512] width 215 height 25
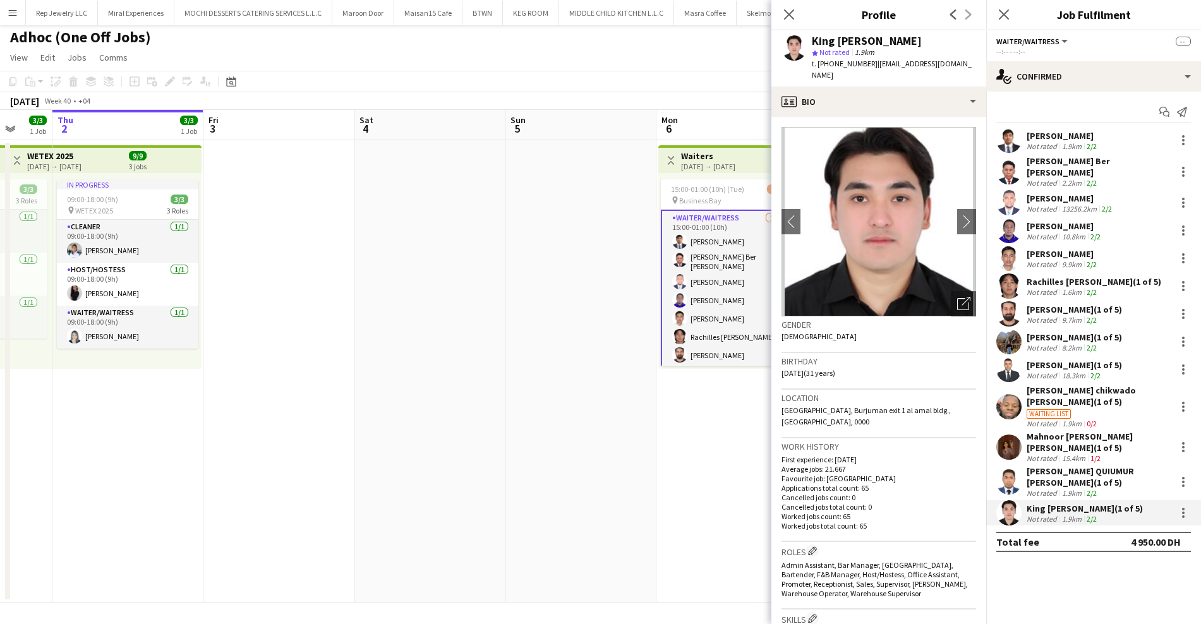
click at [856, 38] on div "King [PERSON_NAME]" at bounding box center [867, 40] width 110 height 11
drag, startPoint x: 820, startPoint y: 362, endPoint x: 844, endPoint y: 362, distance: 24.0
click at [835, 368] on span "[DATE] (31 years)" at bounding box center [808, 372] width 54 height 9
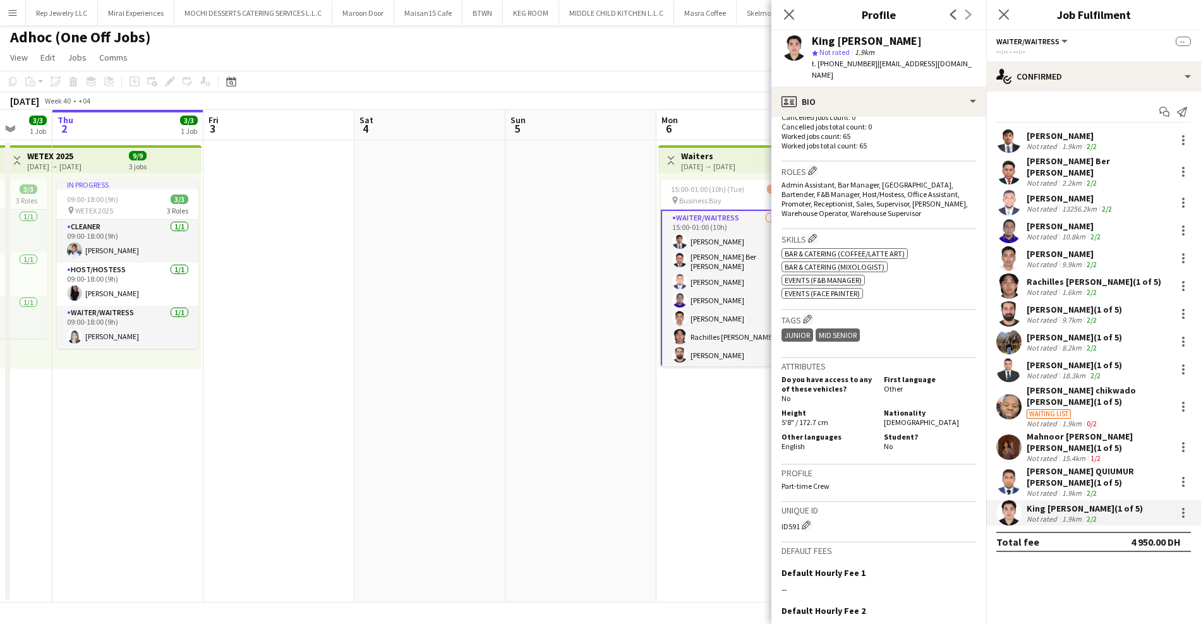
scroll to position [399, 0]
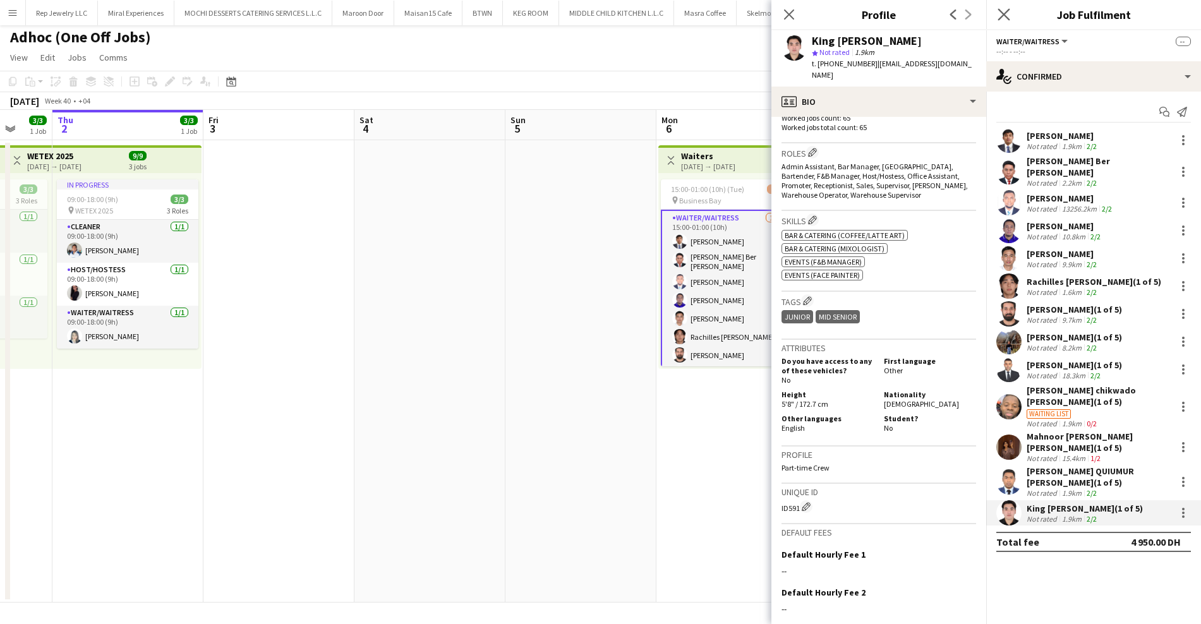
click at [1007, 20] on icon "Close pop-in" at bounding box center [1003, 14] width 12 height 12
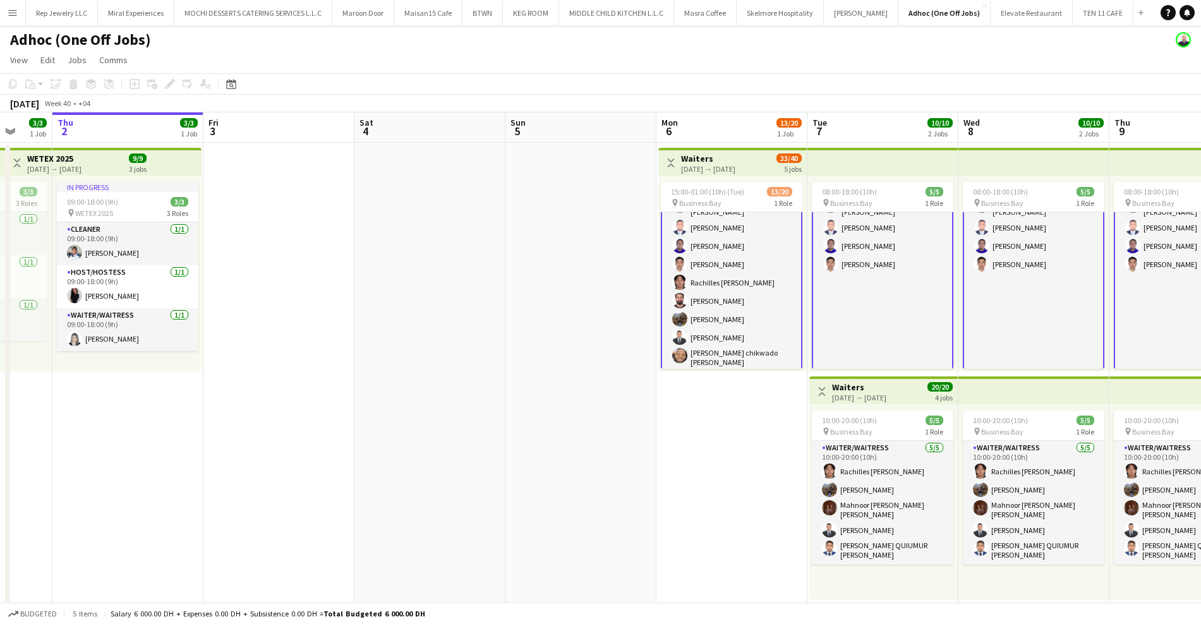
scroll to position [0, 0]
